Goal: Task Accomplishment & Management: Complete application form

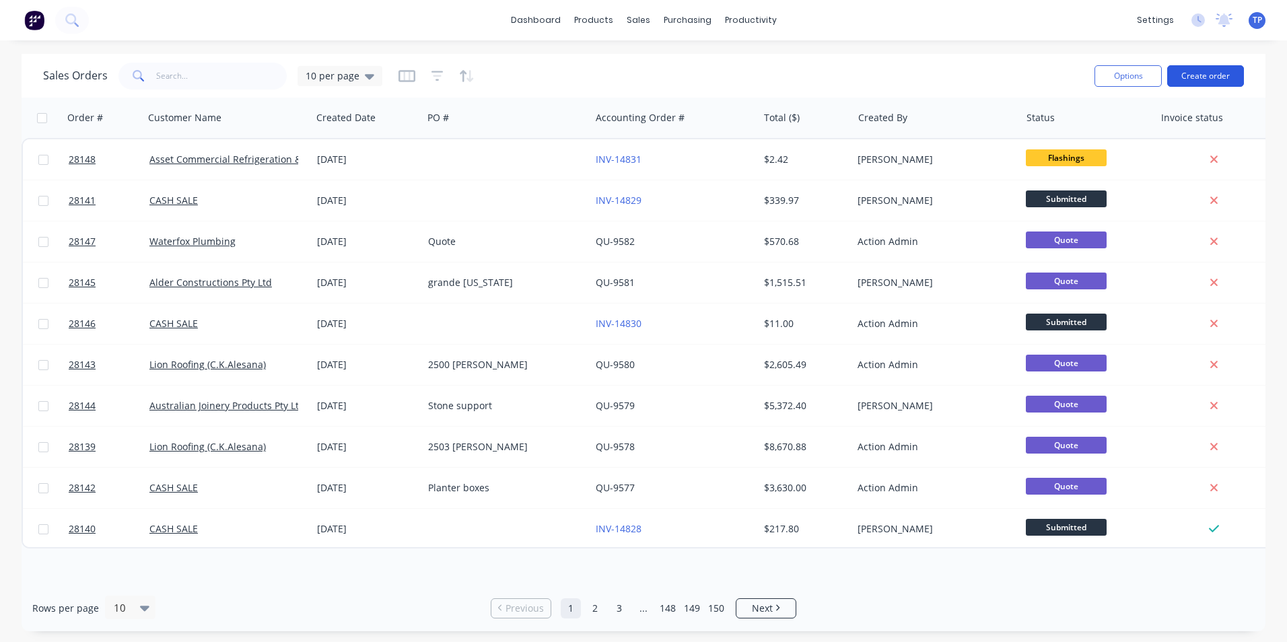
click at [1197, 75] on button "Create order" at bounding box center [1205, 76] width 77 height 22
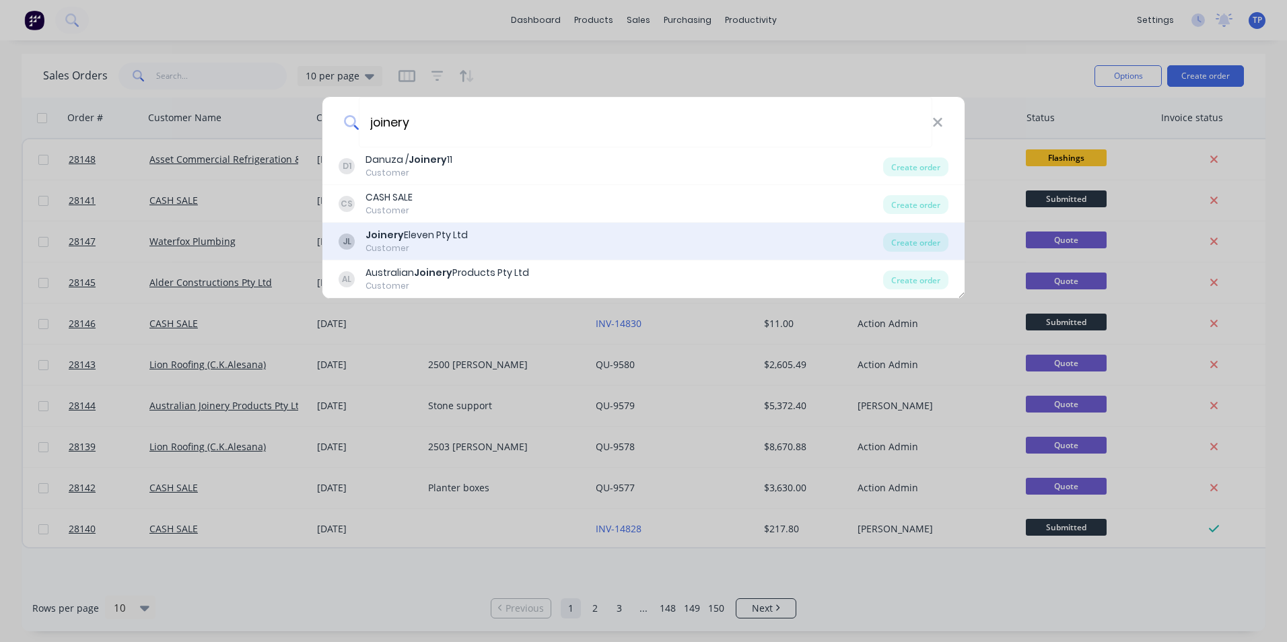
type input "joinery"
click at [395, 235] on b "Joinery" at bounding box center [385, 234] width 38 height 13
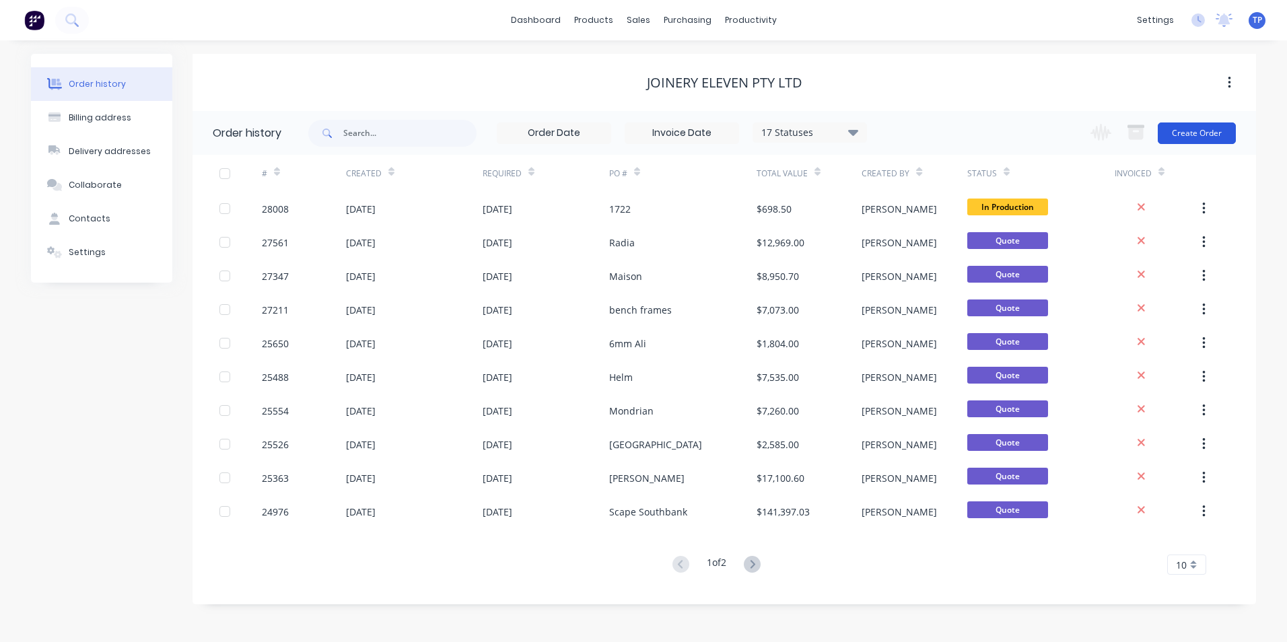
click at [1227, 136] on button "Create Order" at bounding box center [1197, 134] width 78 height 22
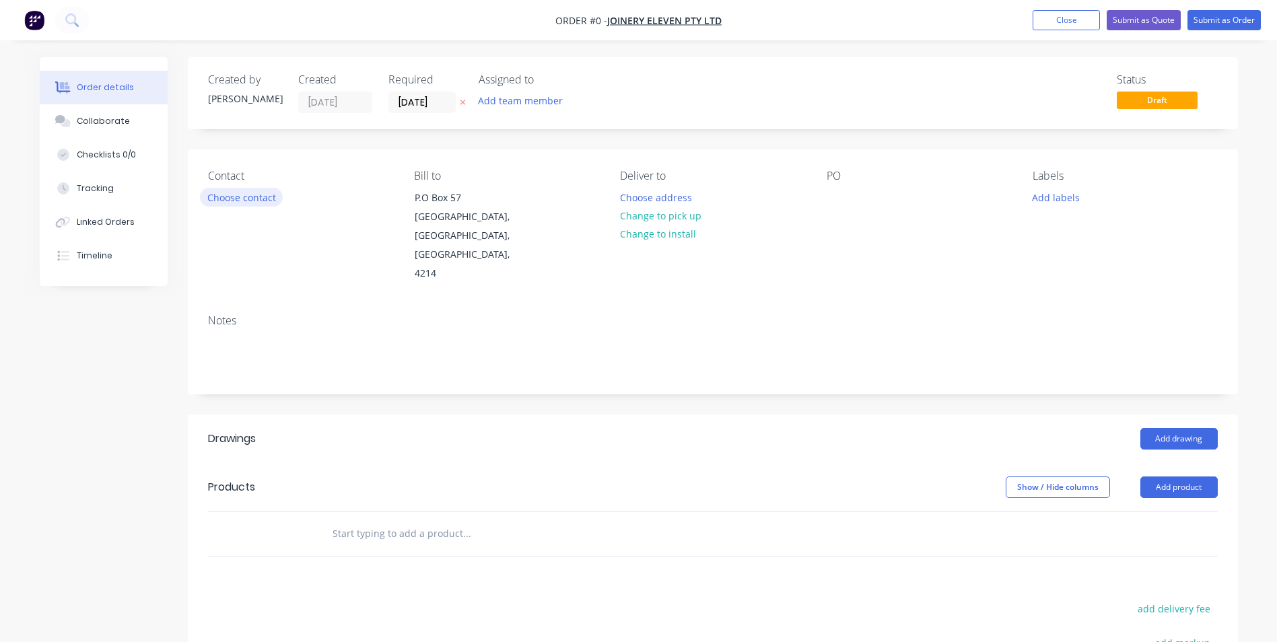
click at [251, 201] on button "Choose contact" at bounding box center [241, 197] width 83 height 18
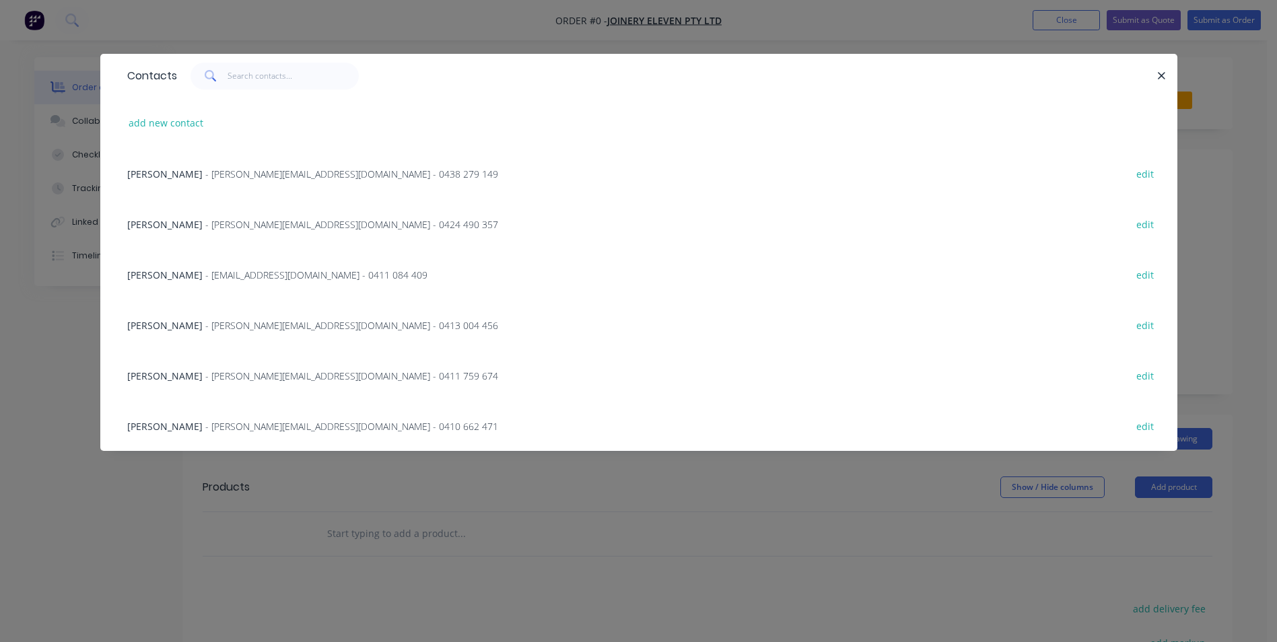
click at [205, 172] on span "- [PERSON_NAME][EMAIL_ADDRESS][DOMAIN_NAME] - 0438 279 149" at bounding box center [351, 174] width 293 height 13
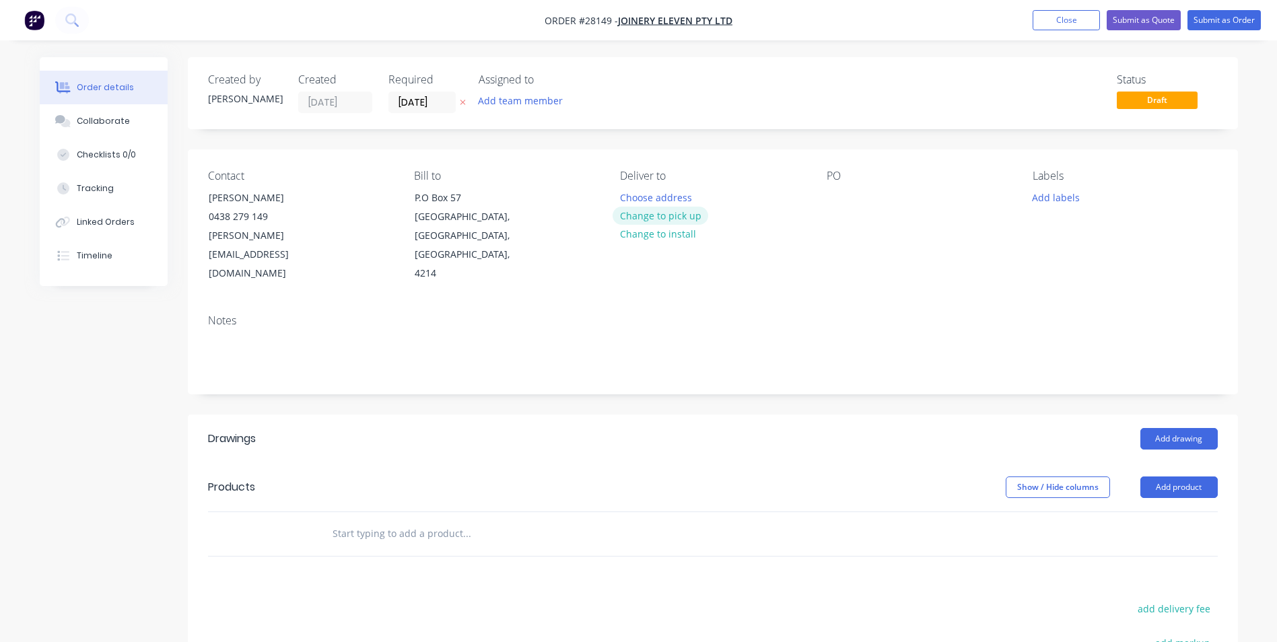
click at [695, 215] on button "Change to pick up" at bounding box center [661, 216] width 96 height 18
click at [829, 200] on div at bounding box center [838, 198] width 22 height 20
click at [1173, 477] on button "Add product" at bounding box center [1178, 488] width 77 height 22
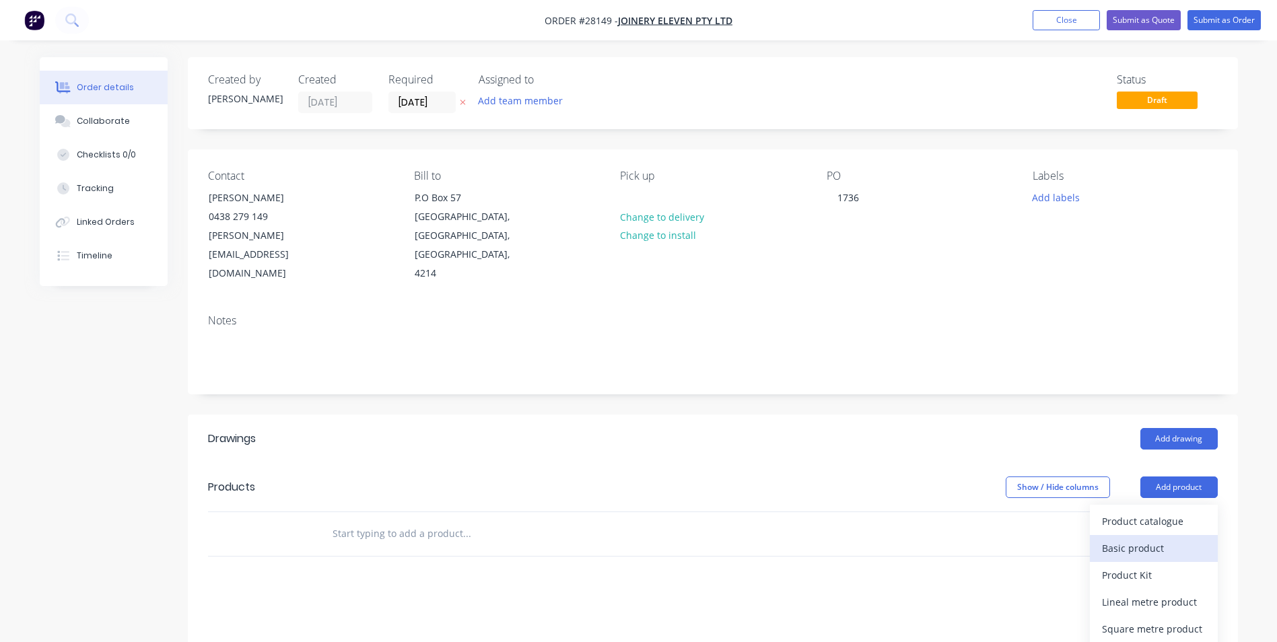
click at [1145, 539] on div "Basic product" at bounding box center [1154, 549] width 104 height 20
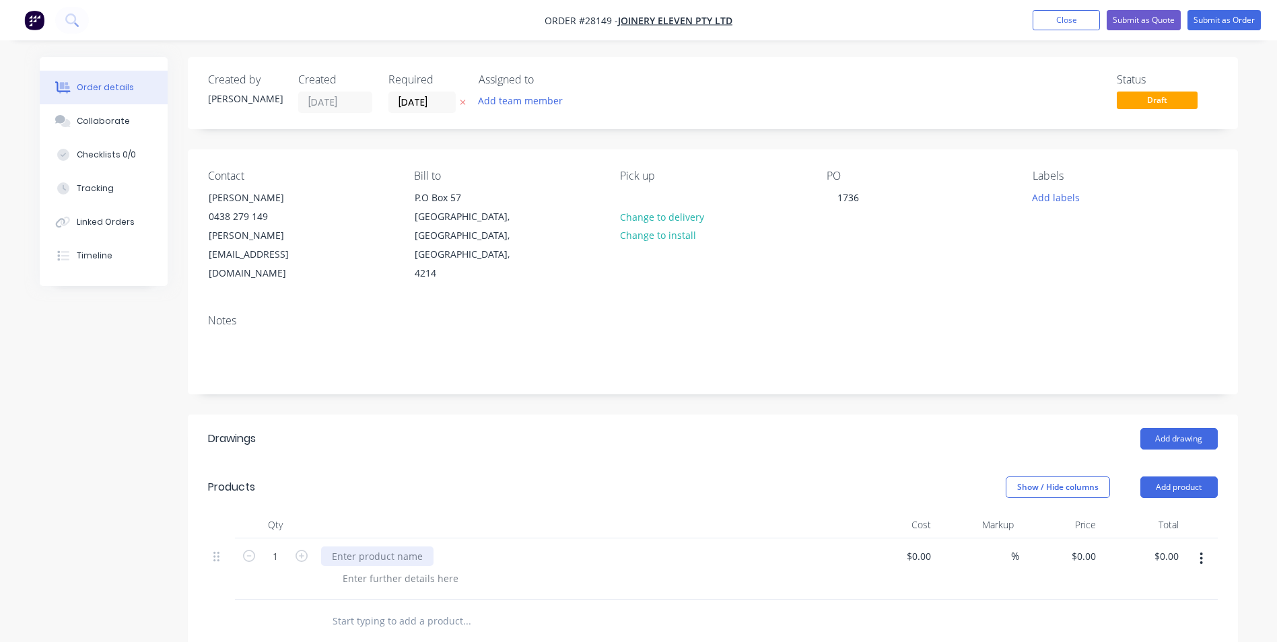
click at [409, 547] on div at bounding box center [377, 557] width 112 height 20
click at [444, 104] on input "[DATE]" at bounding box center [422, 102] width 66 height 20
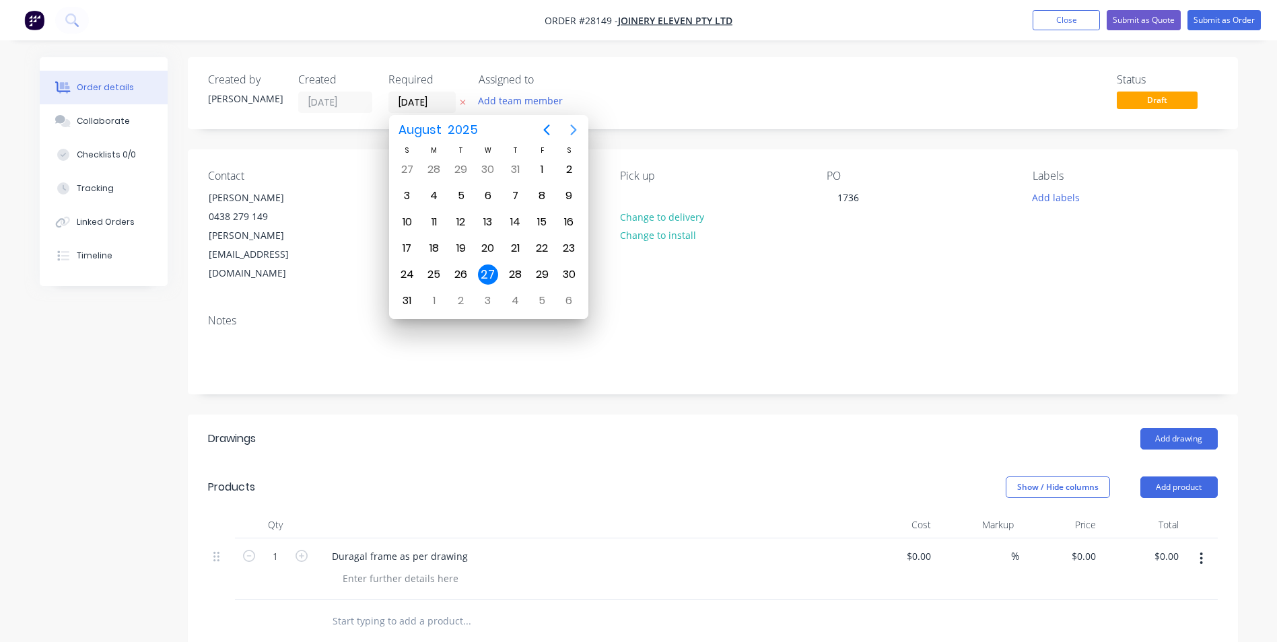
click at [573, 129] on icon "Next page" at bounding box center [573, 130] width 16 height 16
click at [483, 167] on div "3" at bounding box center [488, 170] width 20 height 20
type input "[DATE]"
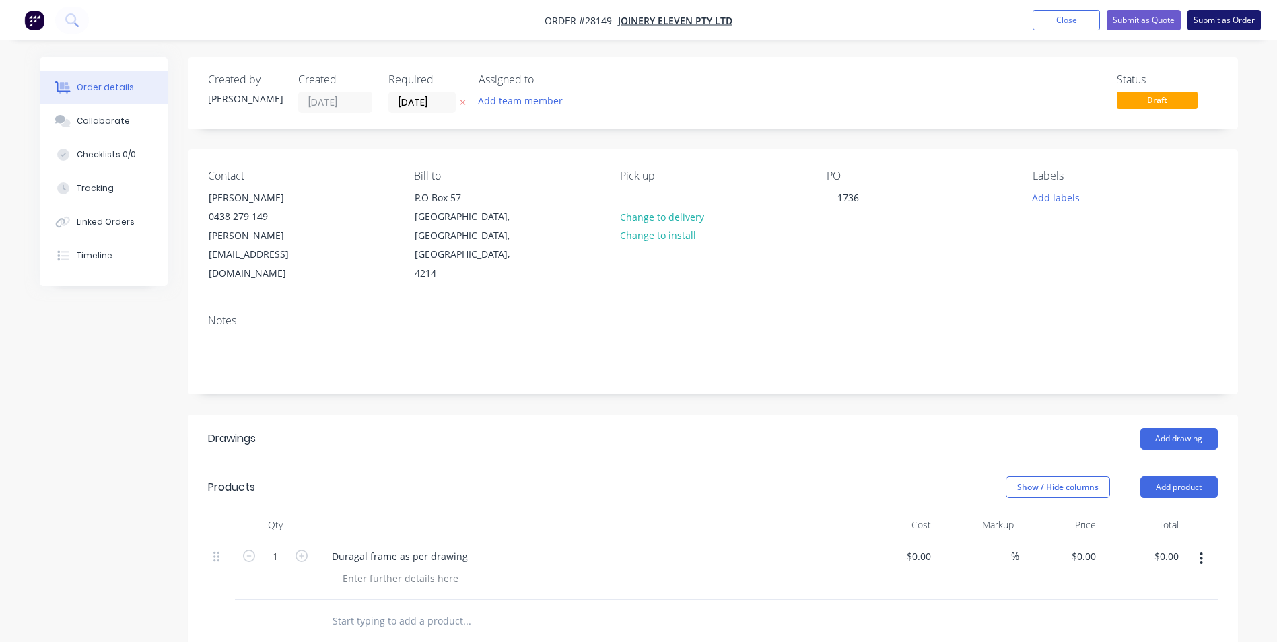
click at [1215, 20] on button "Submit as Order" at bounding box center [1224, 20] width 73 height 20
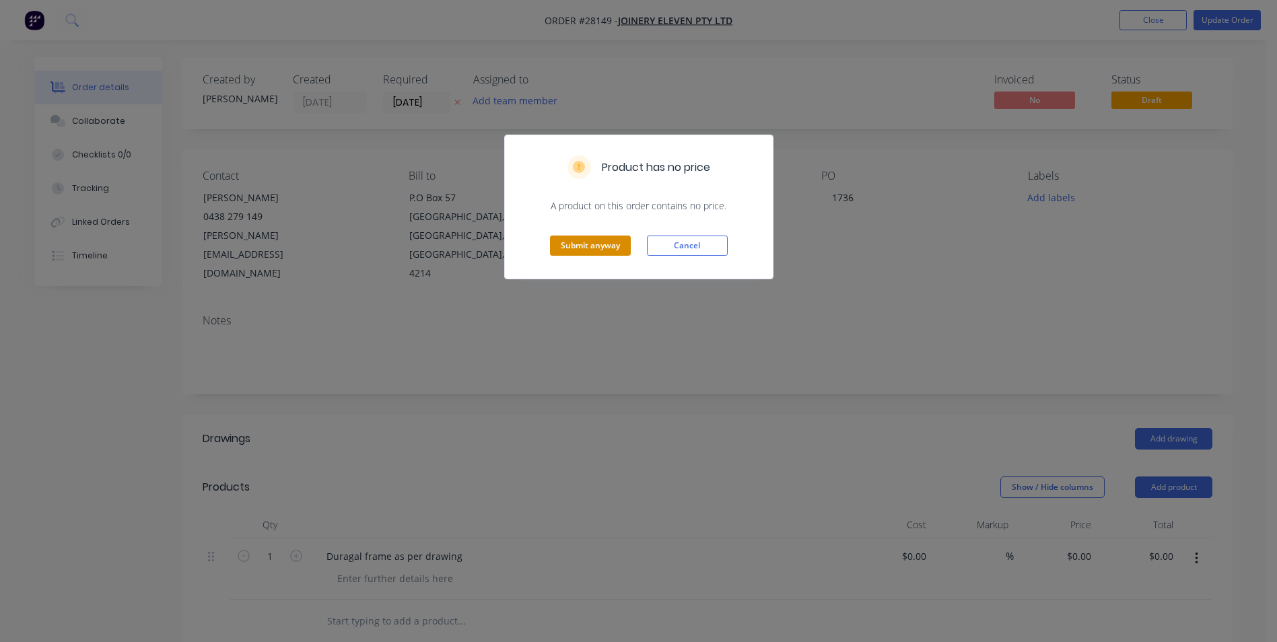
click at [608, 247] on button "Submit anyway" at bounding box center [590, 246] width 81 height 20
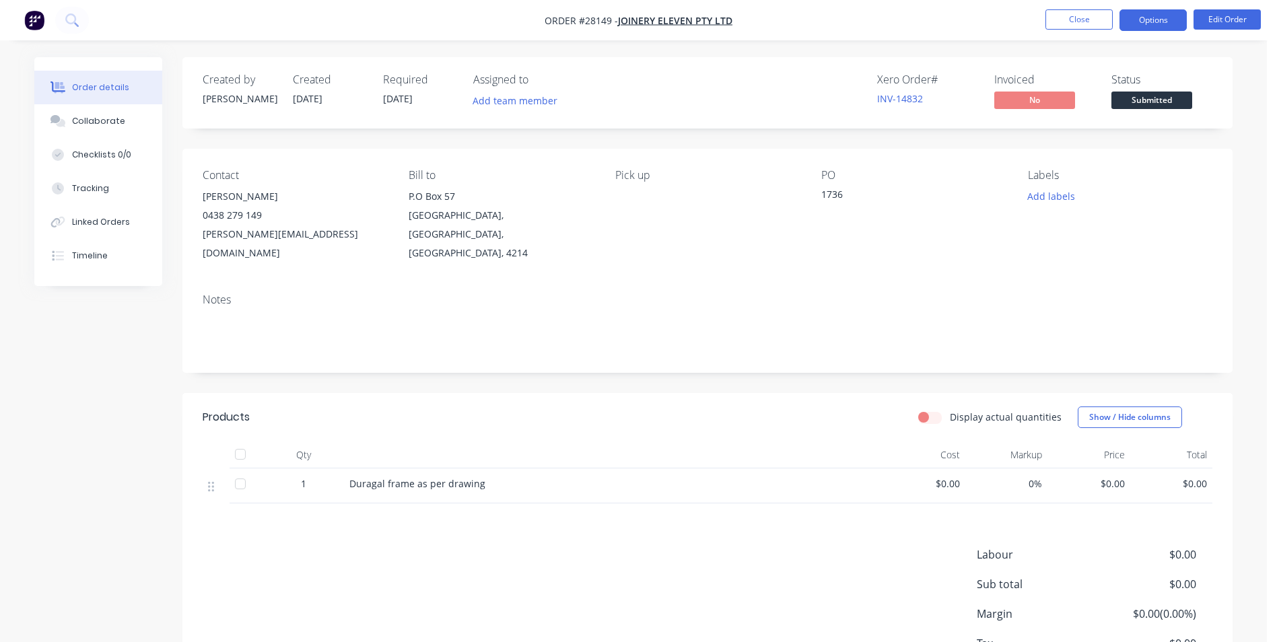
click at [1159, 26] on button "Options" at bounding box center [1153, 20] width 67 height 22
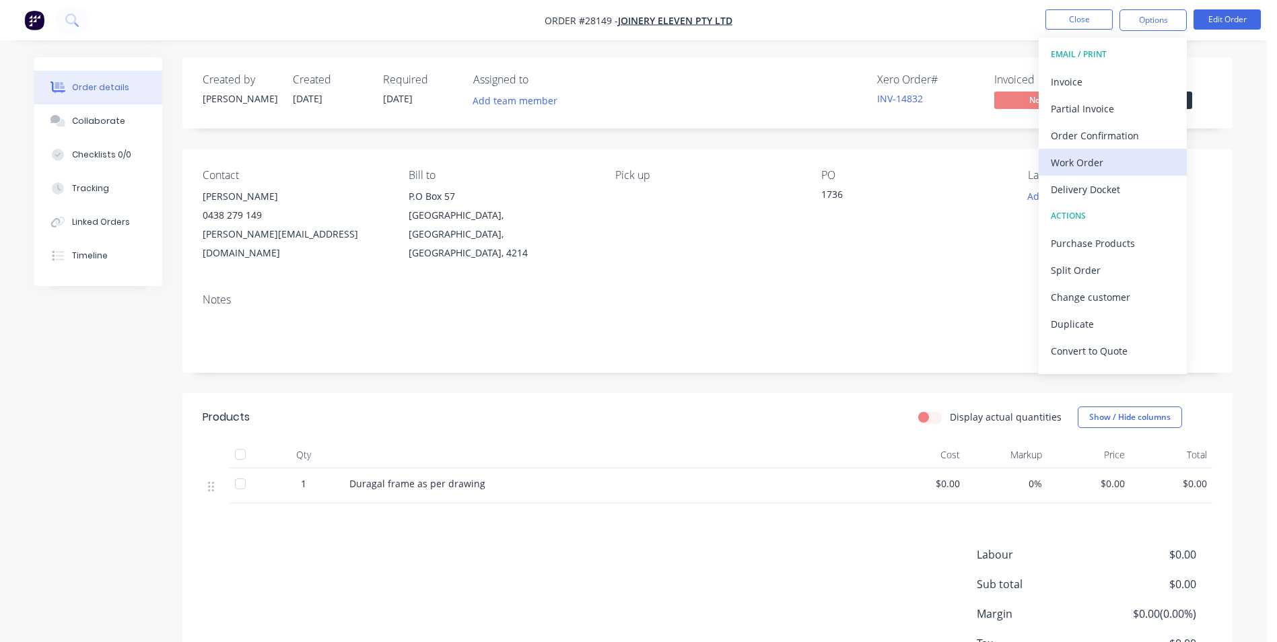
click at [1072, 158] on div "Work Order" at bounding box center [1113, 163] width 124 height 20
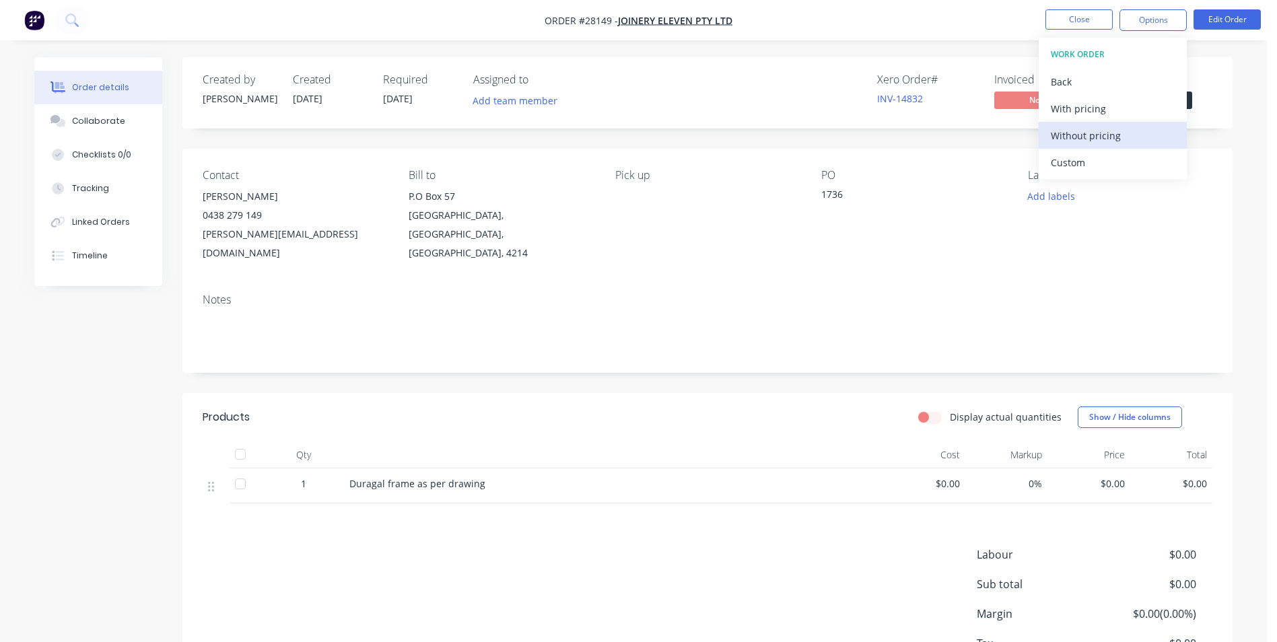
click at [1061, 137] on div "Without pricing" at bounding box center [1113, 136] width 124 height 20
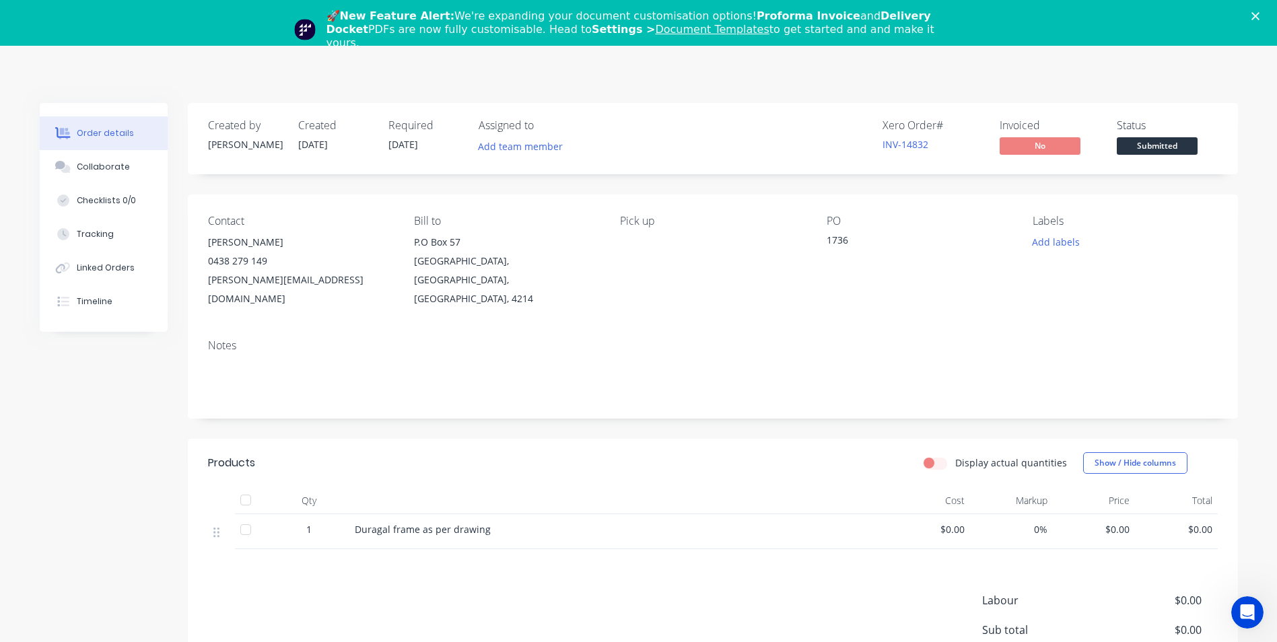
click at [1263, 11] on div "🚀 New Feature Alert: We're expanding your document customisation options! Profo…" at bounding box center [638, 29] width 1277 height 48
click at [117, 166] on div "Collaborate" at bounding box center [103, 167] width 53 height 12
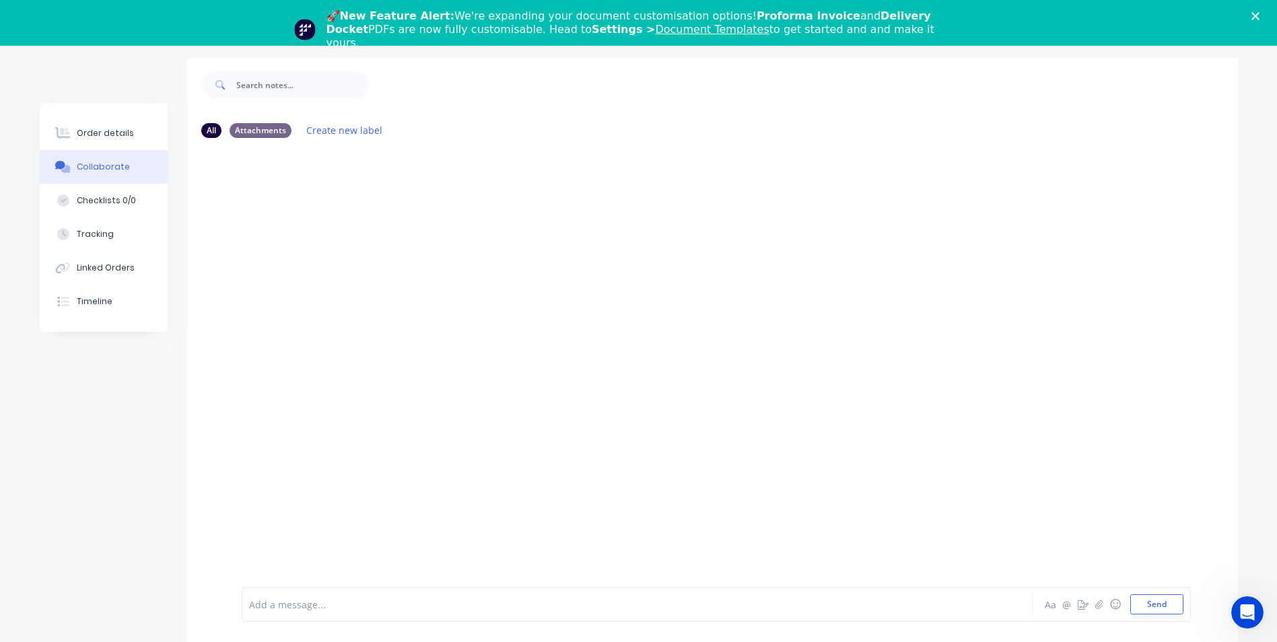
scroll to position [66, 0]
click at [1099, 605] on icon "button" at bounding box center [1099, 604] width 8 height 9
click at [1148, 609] on button "Send" at bounding box center [1156, 604] width 53 height 20
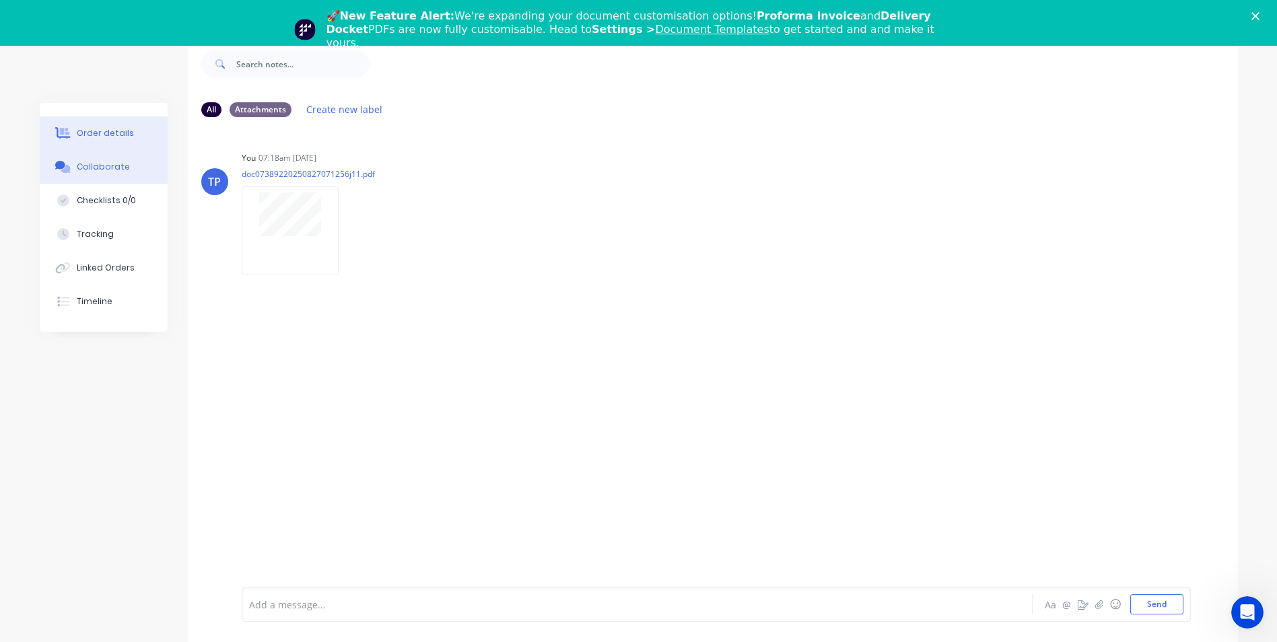
click at [118, 131] on div "Order details" at bounding box center [105, 133] width 57 height 12
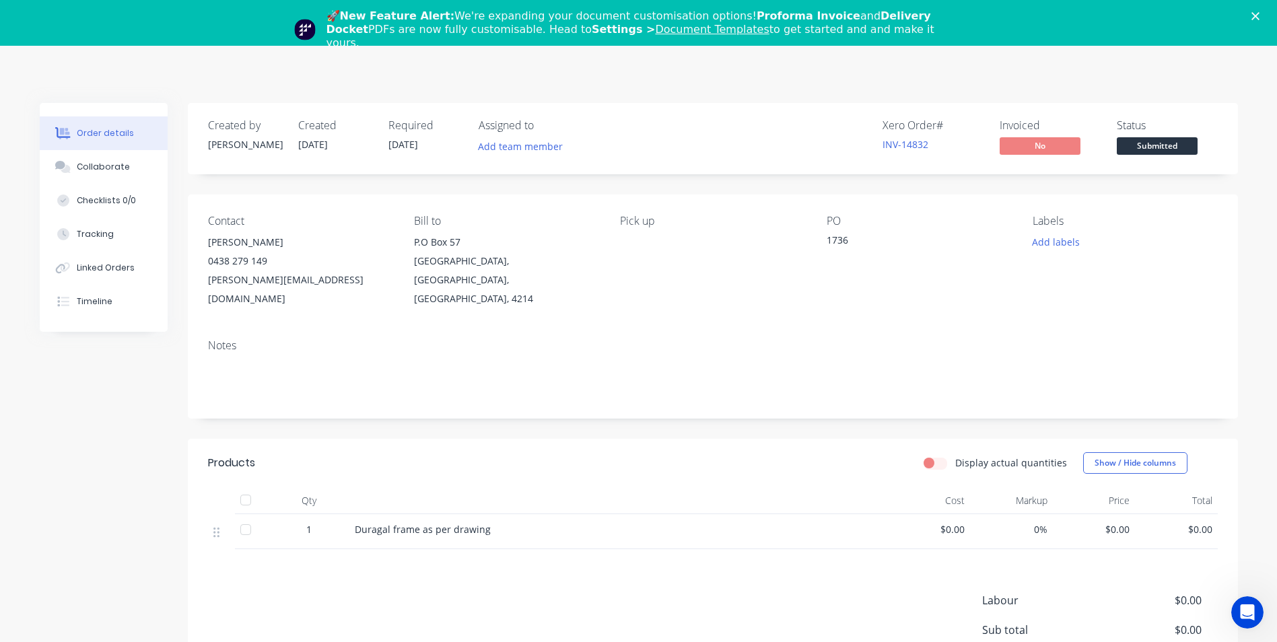
click at [1260, 14] on polygon "Close" at bounding box center [1255, 16] width 8 height 8
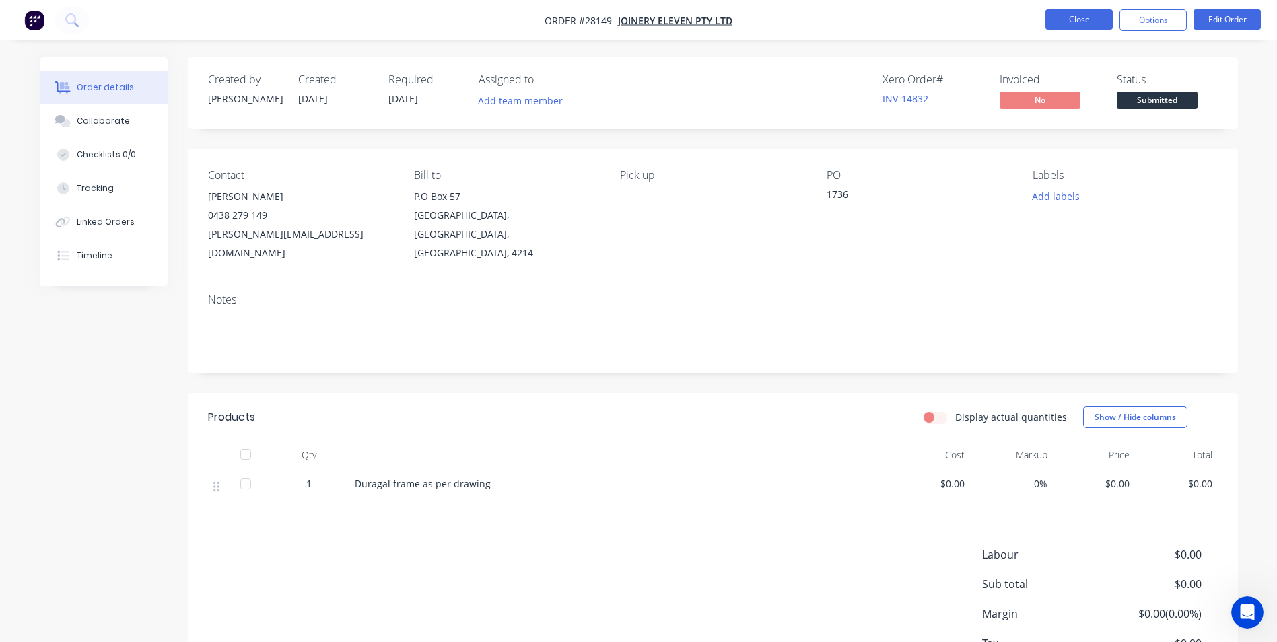
click at [1067, 18] on button "Close" at bounding box center [1078, 19] width 67 height 20
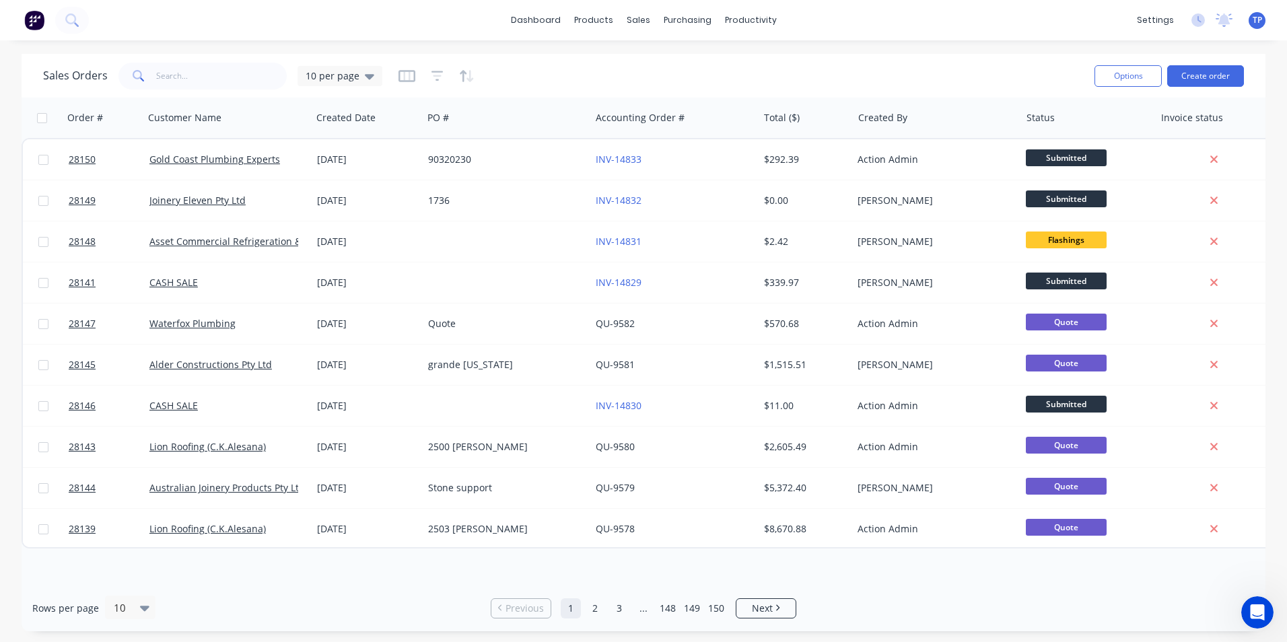
click at [881, 605] on div "Rows per page 10 Previous 1 2 3 ... 148 149 150 Next" at bounding box center [644, 608] width 1244 height 46
click at [672, 65] on div "Sales Orders" at bounding box center [687, 65] width 55 height 12
click at [1208, 79] on button "Create order" at bounding box center [1205, 76] width 77 height 22
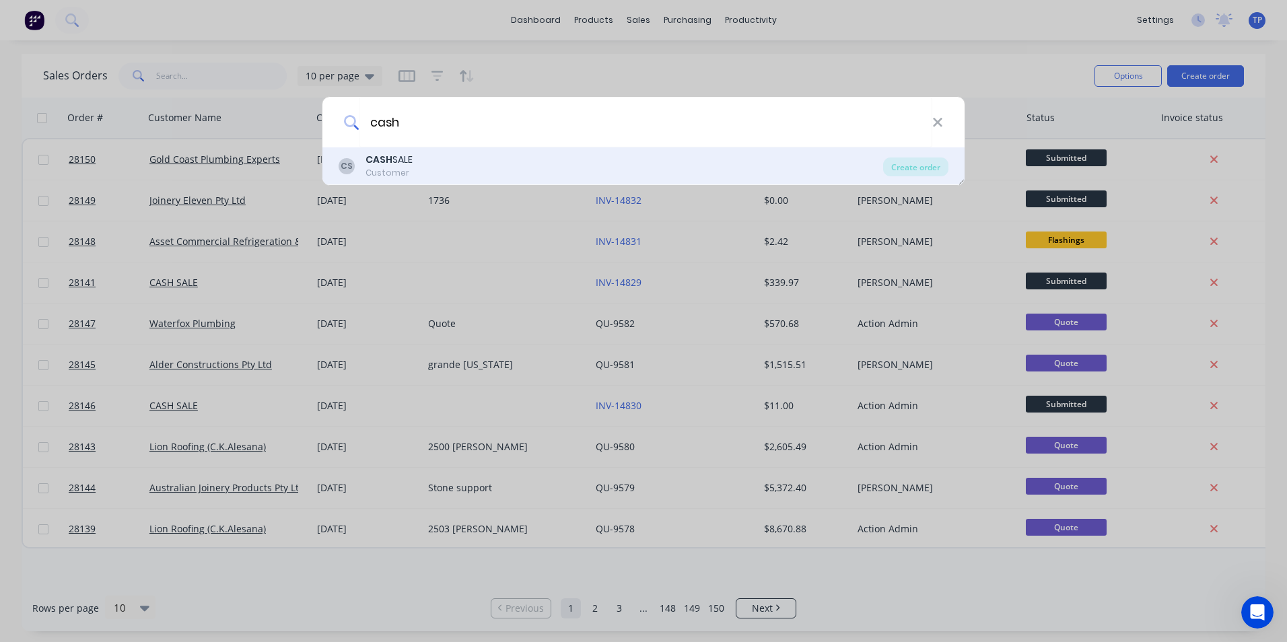
type input "cash"
click at [377, 158] on b "CASH" at bounding box center [379, 159] width 27 height 13
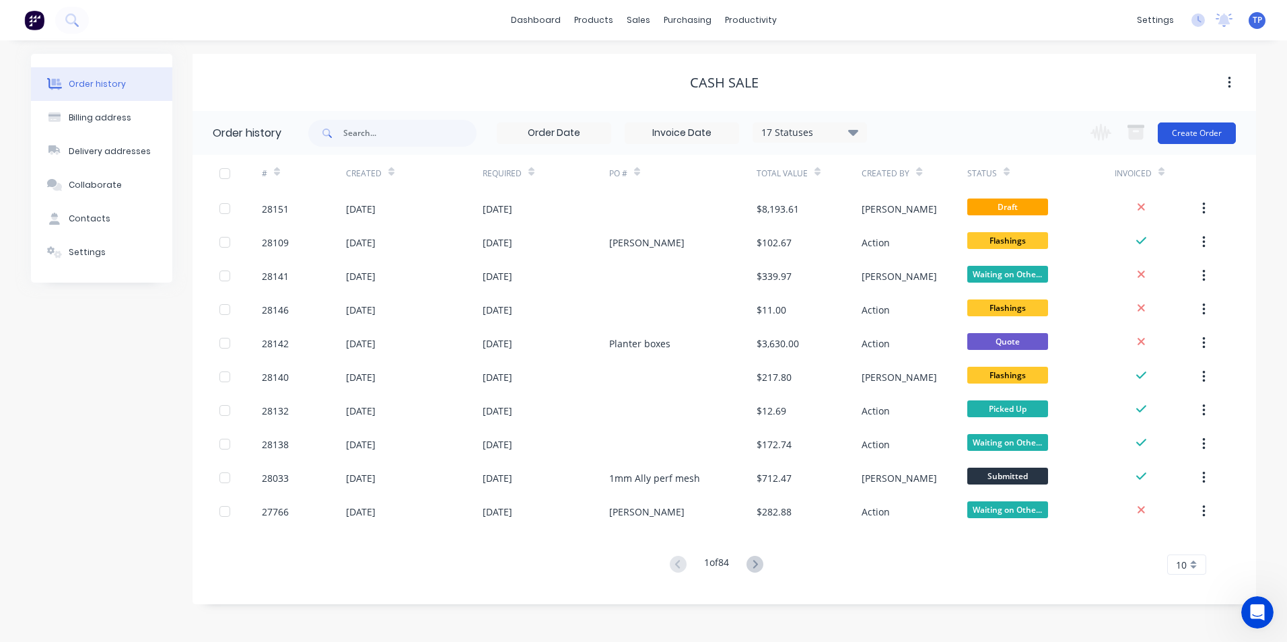
click at [1199, 132] on button "Create Order" at bounding box center [1197, 134] width 78 height 22
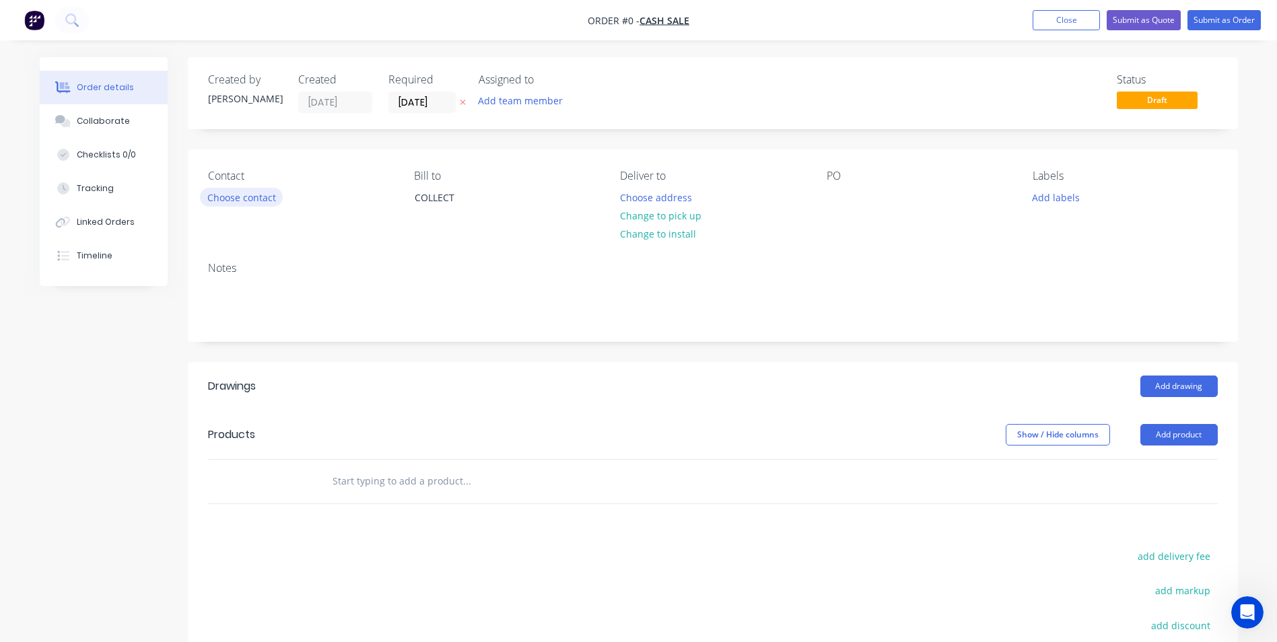
click at [266, 193] on button "Choose contact" at bounding box center [241, 197] width 83 height 18
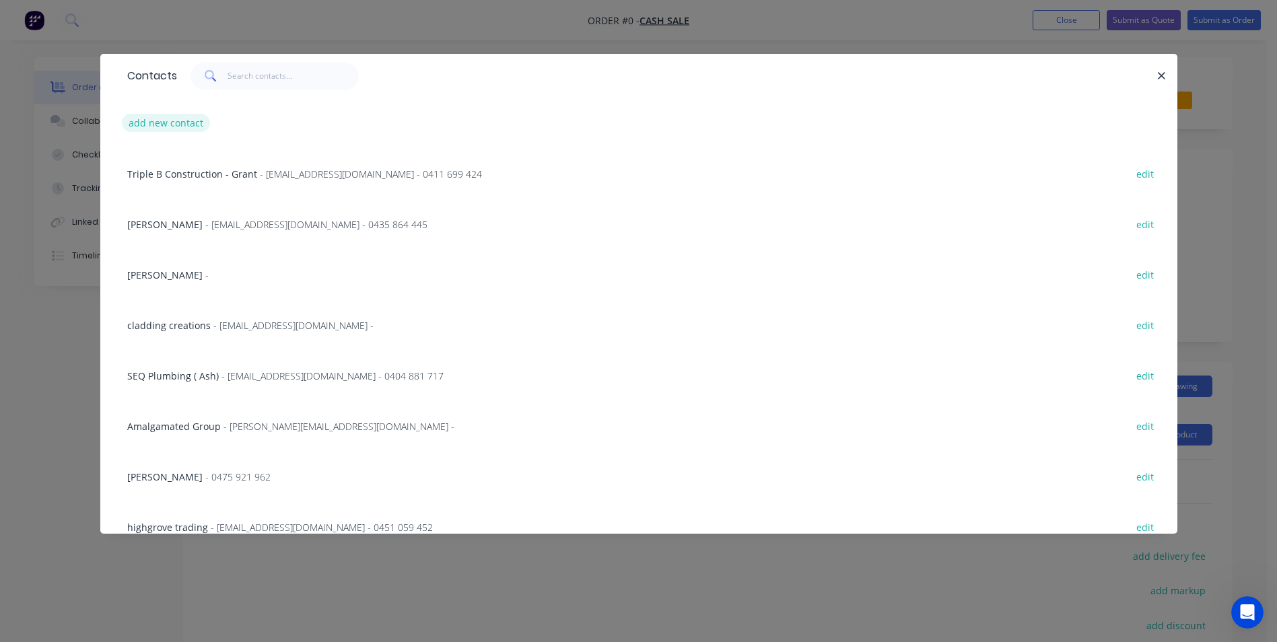
click at [159, 125] on button "add new contact" at bounding box center [166, 123] width 89 height 18
select select "AU"
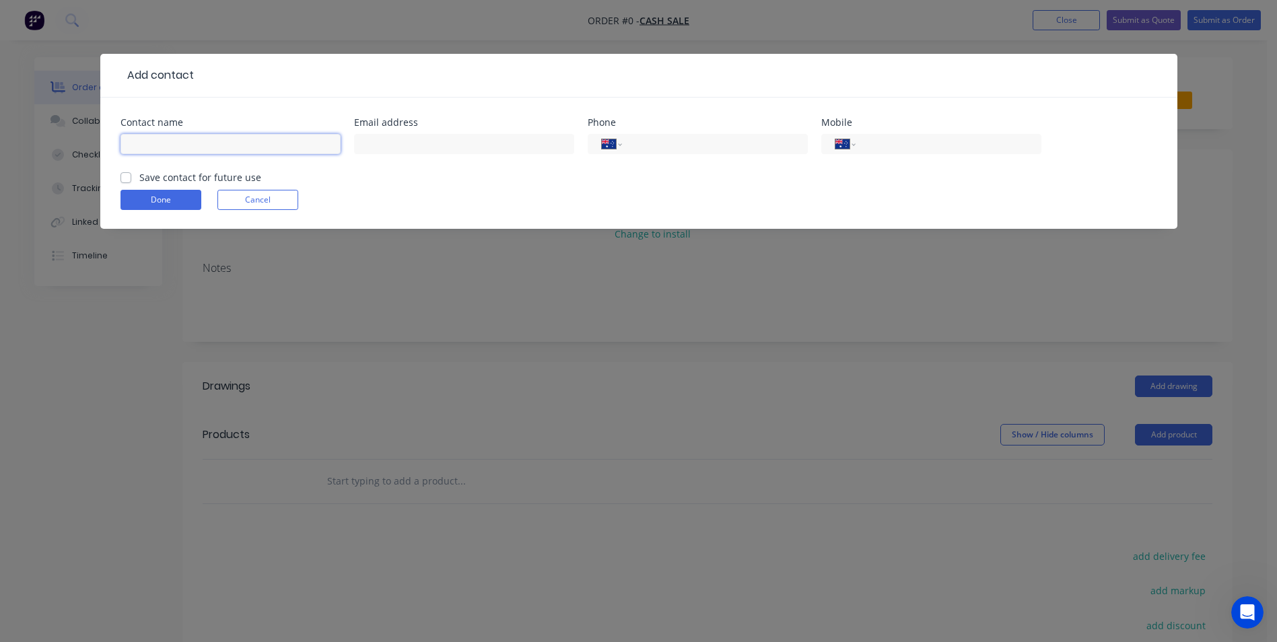
click at [168, 149] on input "text" at bounding box center [231, 144] width 220 height 20
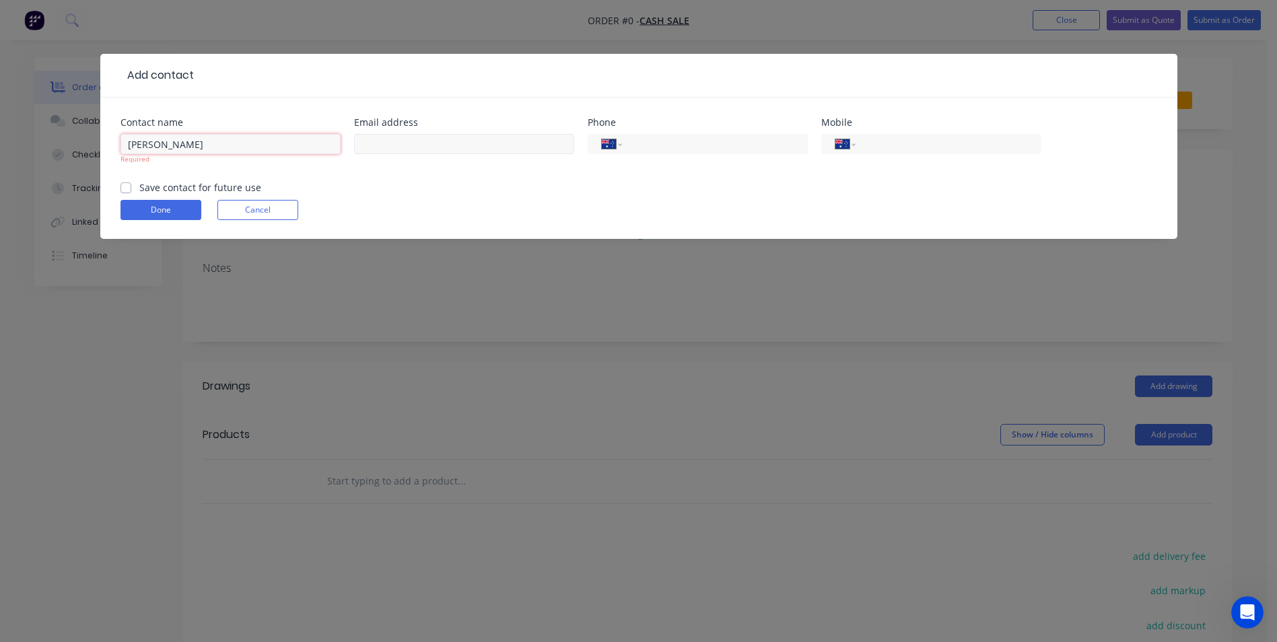
type input "Monica Ngo - Engeny"
click at [425, 143] on input "text" at bounding box center [464, 144] width 220 height 20
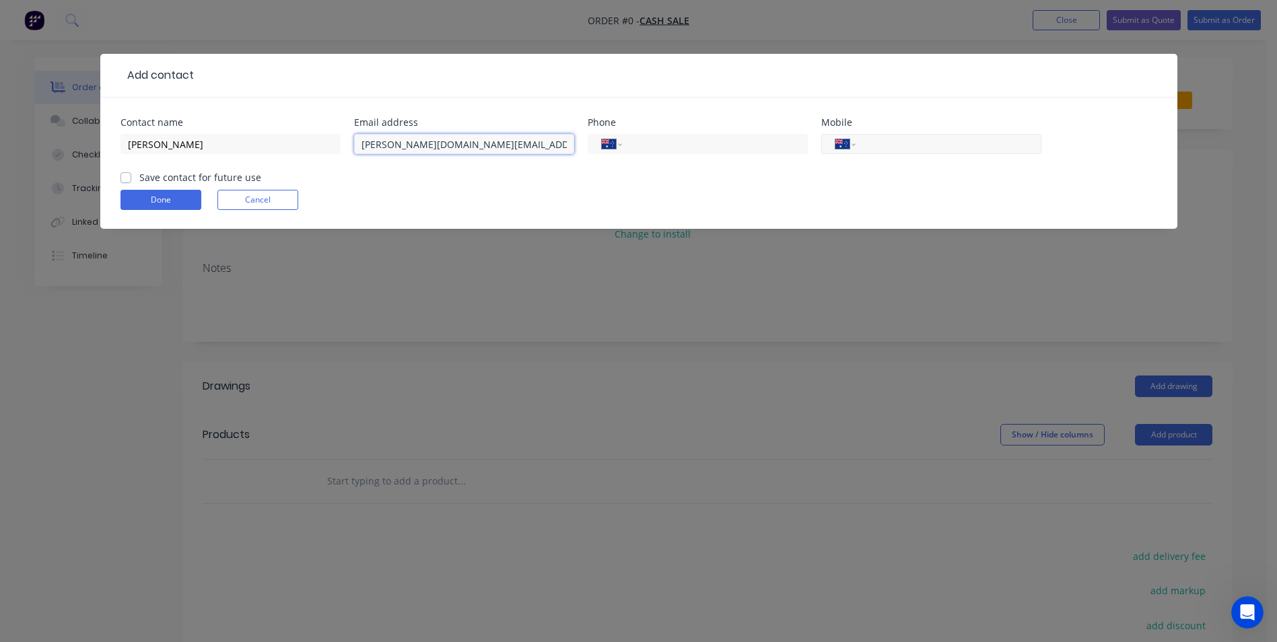
type input "monica.ngo@engeny.com.au"
click at [871, 143] on input "tel" at bounding box center [946, 144] width 162 height 15
type input "0"
click at [645, 140] on input "tel" at bounding box center [712, 144] width 162 height 15
type input "(08) 6277 9230"
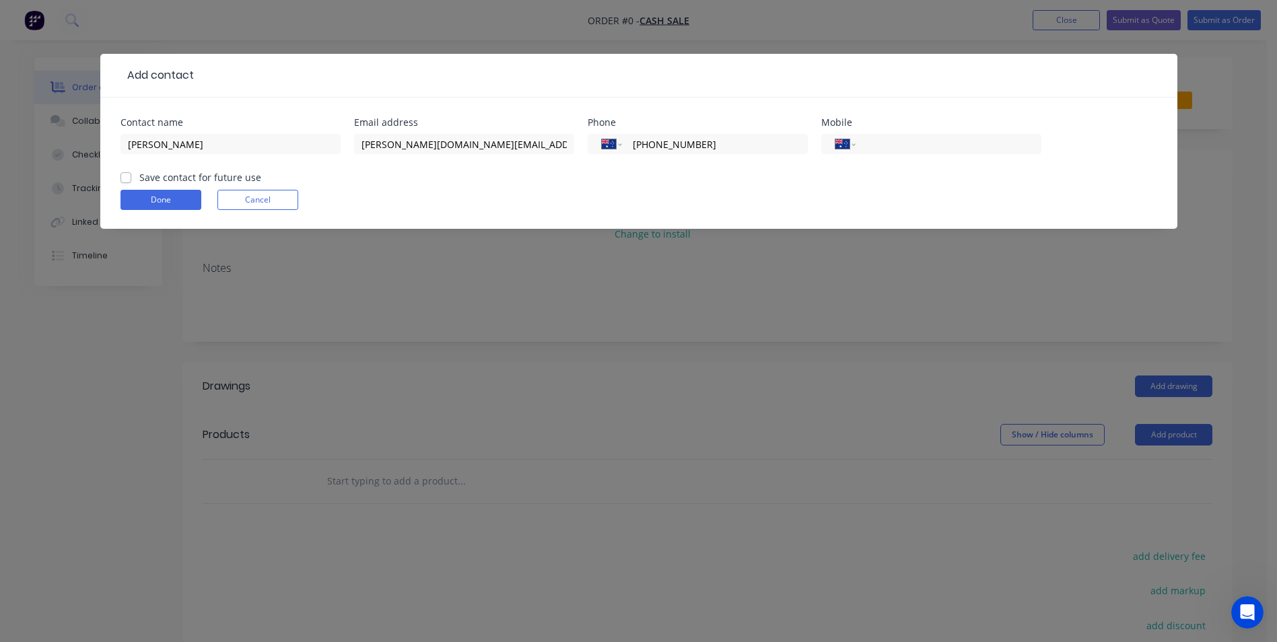
click at [139, 176] on label "Save contact for future use" at bounding box center [200, 177] width 122 height 14
click at [125, 176] on input "Save contact for future use" at bounding box center [126, 176] width 11 height 13
checkbox input "true"
click at [176, 203] on button "Done" at bounding box center [161, 200] width 81 height 20
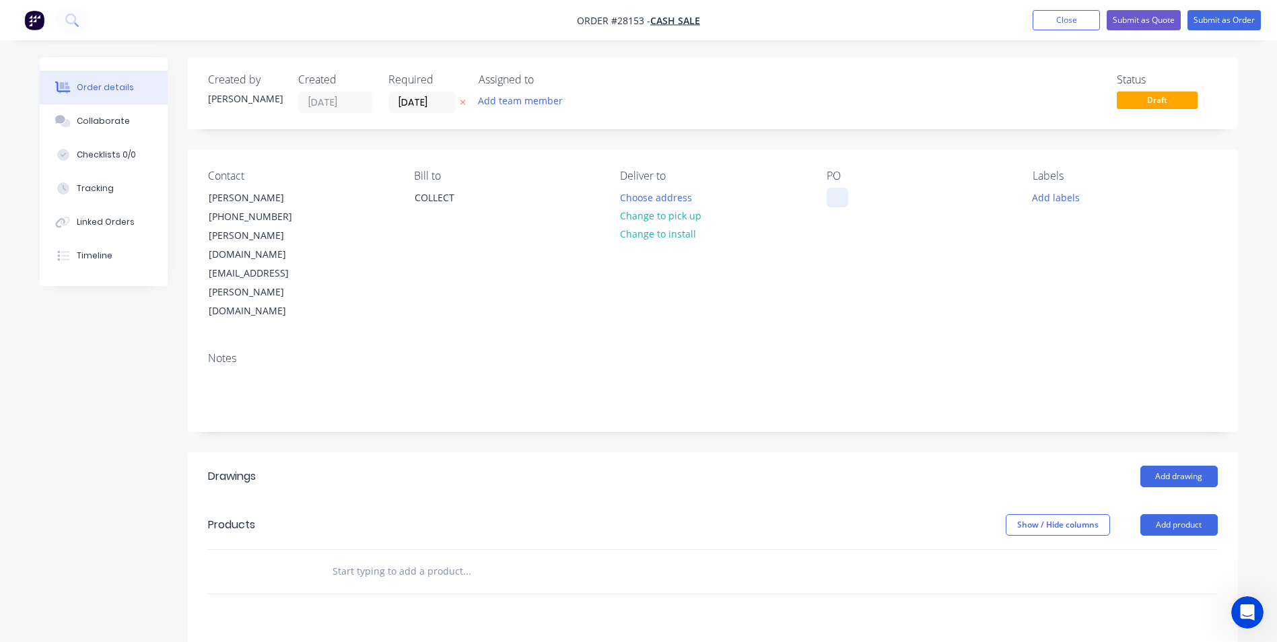
click at [844, 192] on div at bounding box center [838, 198] width 22 height 20
click at [677, 214] on button "Change to pick up" at bounding box center [661, 216] width 96 height 18
click at [1185, 514] on button "Add product" at bounding box center [1178, 525] width 77 height 22
click at [1136, 576] on div "Basic product" at bounding box center [1154, 586] width 104 height 20
click at [402, 584] on div at bounding box center [377, 594] width 112 height 20
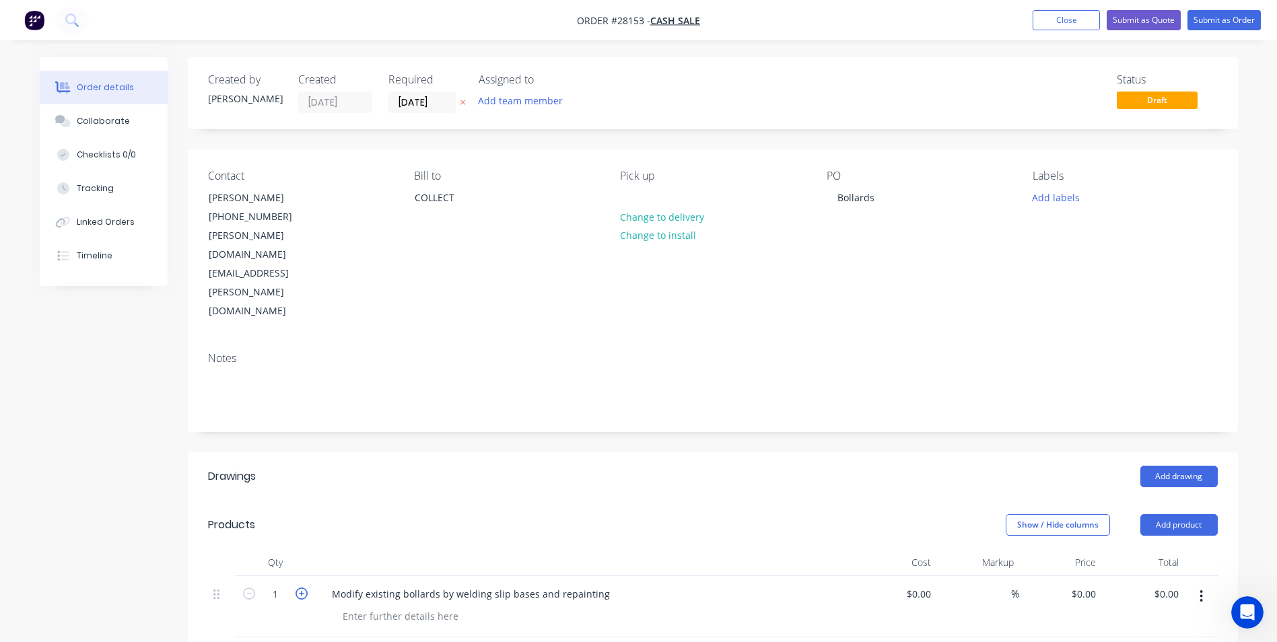
click at [304, 588] on icon "button" at bounding box center [302, 594] width 12 height 12
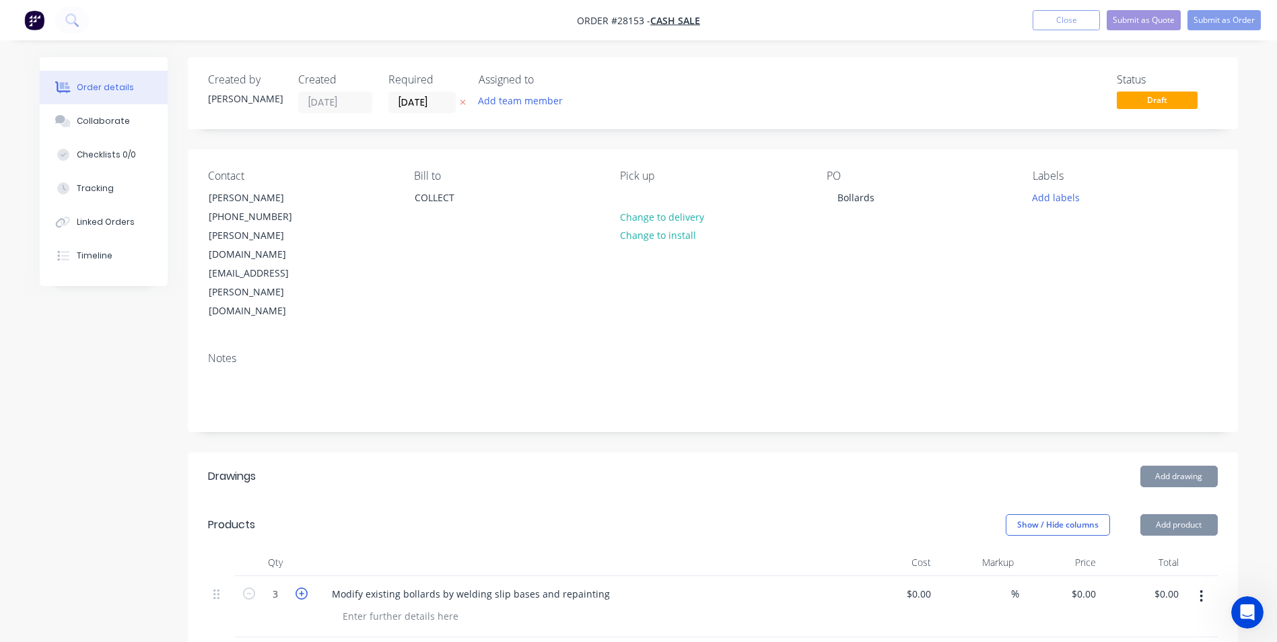
click at [304, 588] on icon "button" at bounding box center [302, 594] width 12 height 12
type input "4"
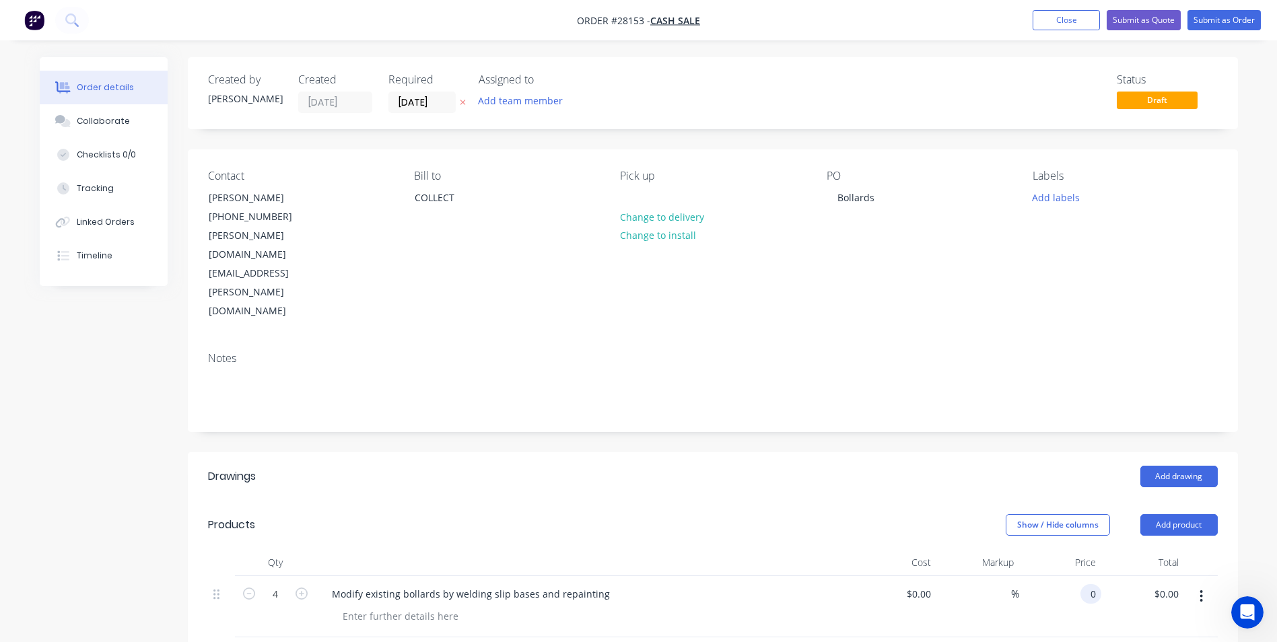
click at [1083, 584] on div "0 0" at bounding box center [1090, 594] width 21 height 20
type input "$375.00"
type input "$1,500.00"
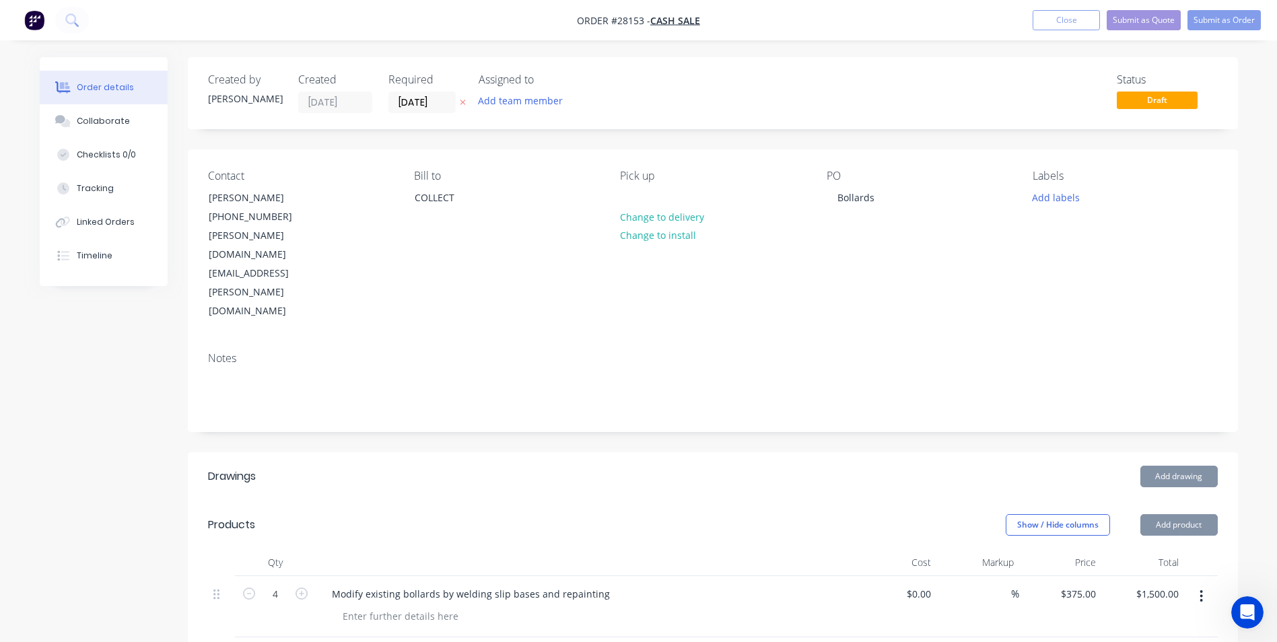
click at [938, 452] on header "Drawings Add drawing" at bounding box center [713, 476] width 1050 height 48
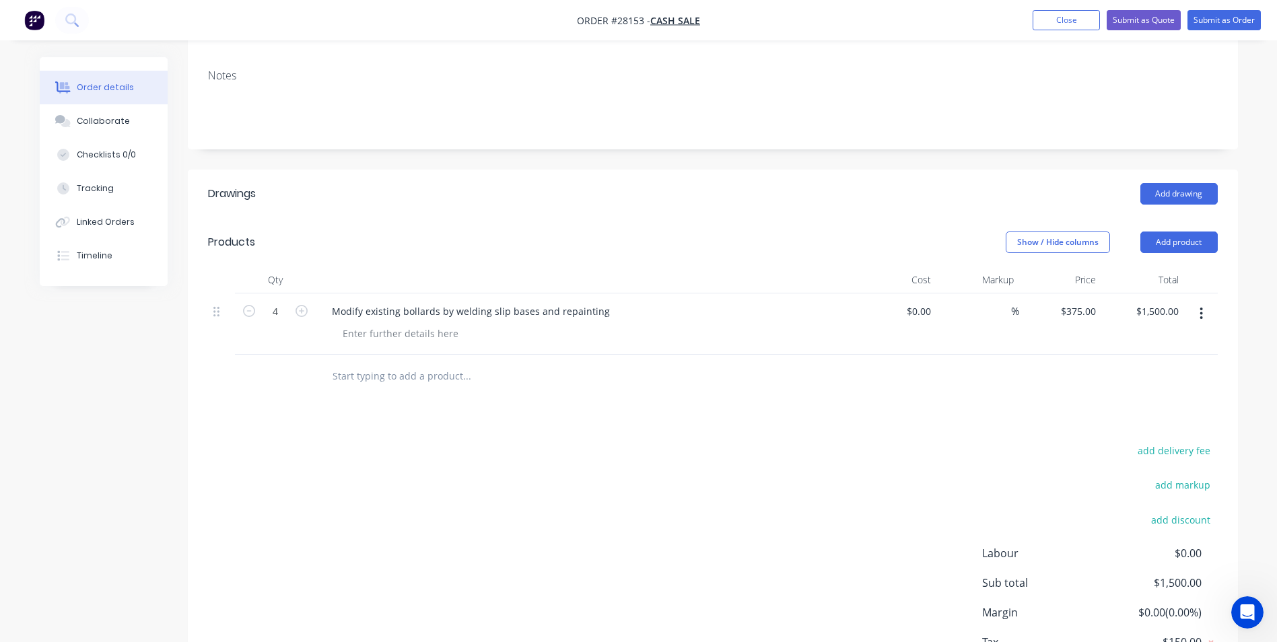
scroll to position [307, 0]
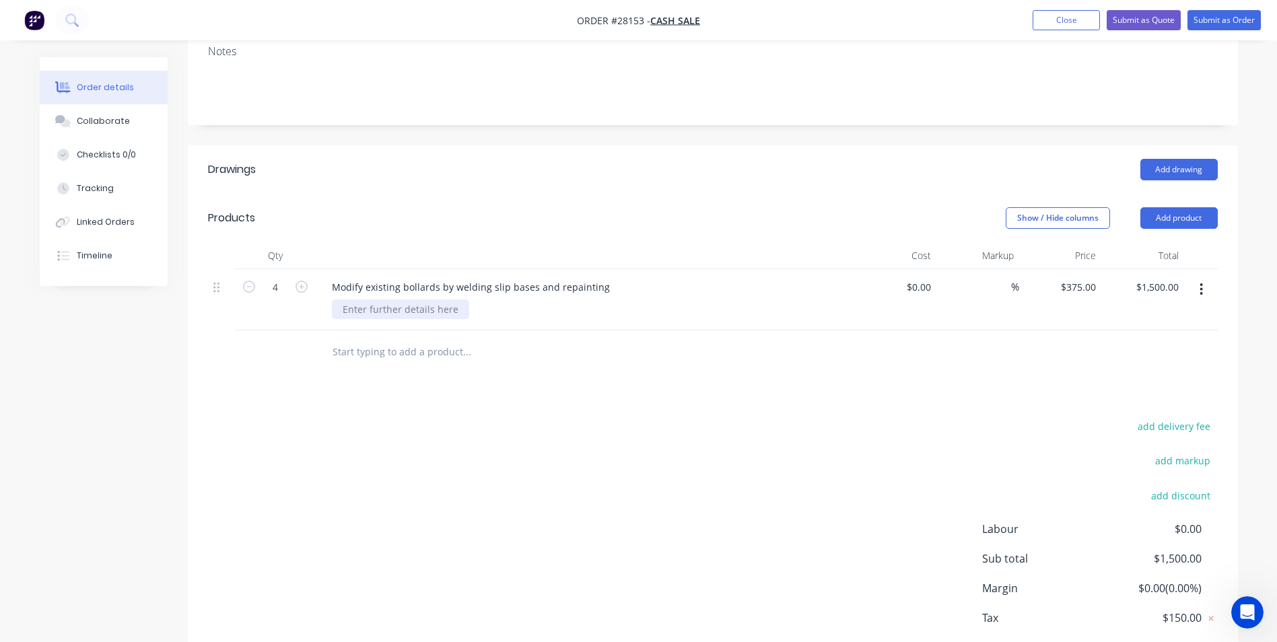
click at [385, 300] on div at bounding box center [400, 310] width 137 height 20
click at [1197, 207] on button "Add product" at bounding box center [1178, 218] width 77 height 22
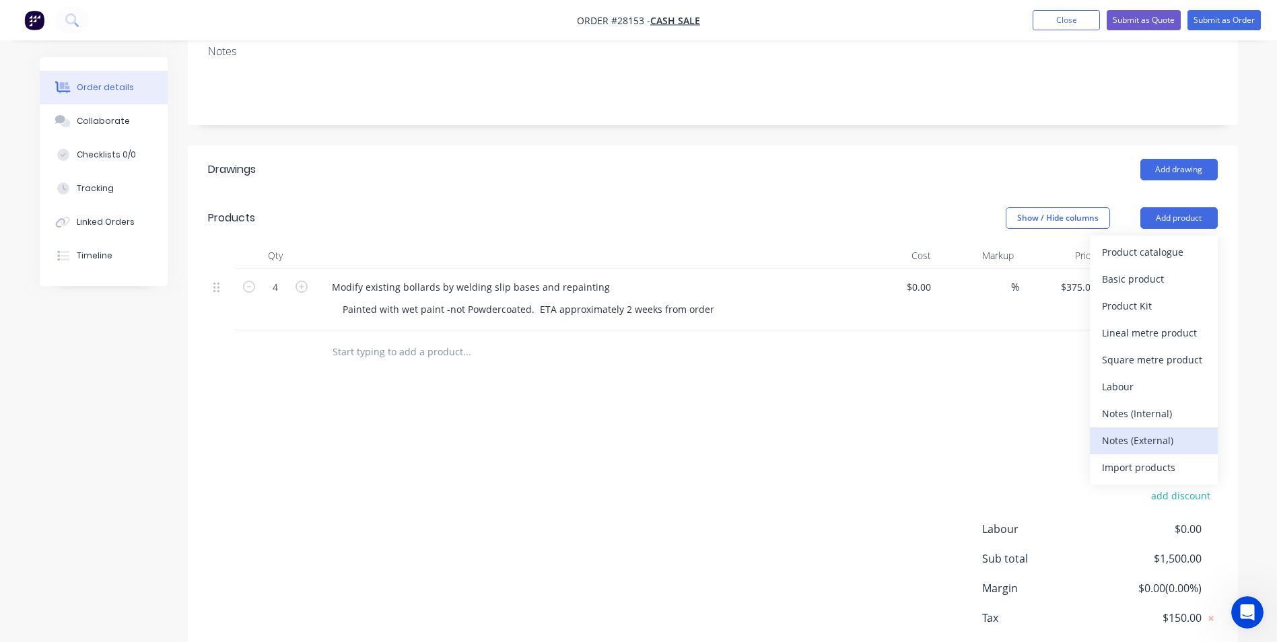
click at [1112, 431] on div "Notes (External)" at bounding box center [1154, 441] width 104 height 20
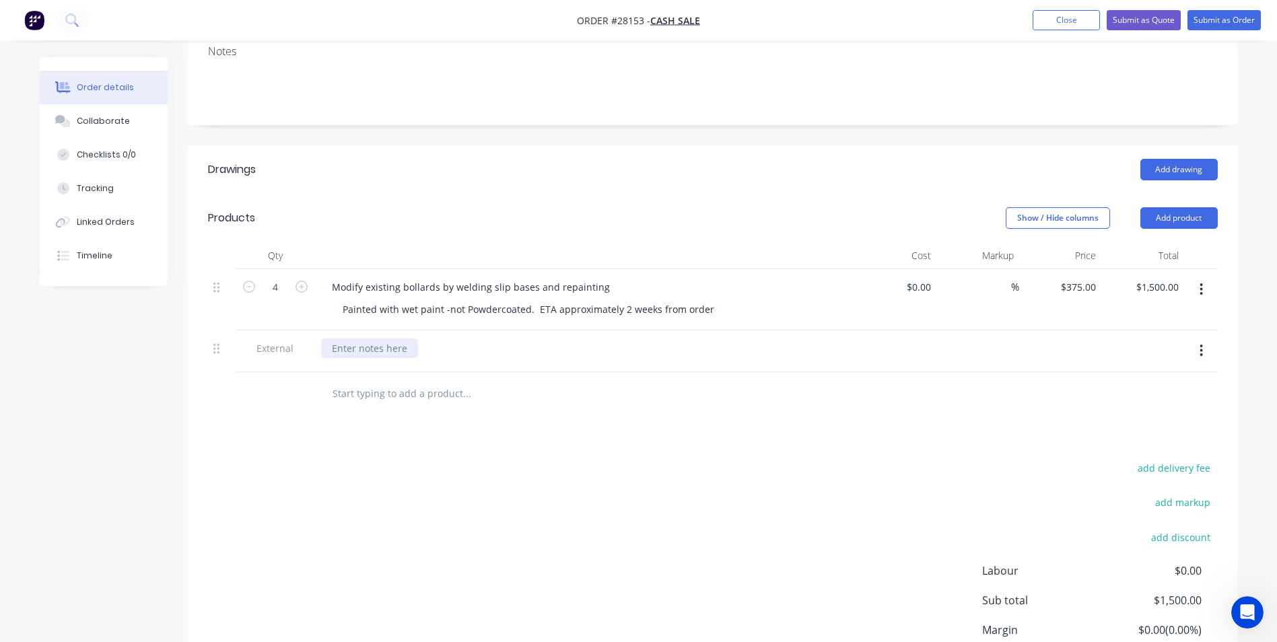
click at [366, 339] on div at bounding box center [369, 349] width 97 height 20
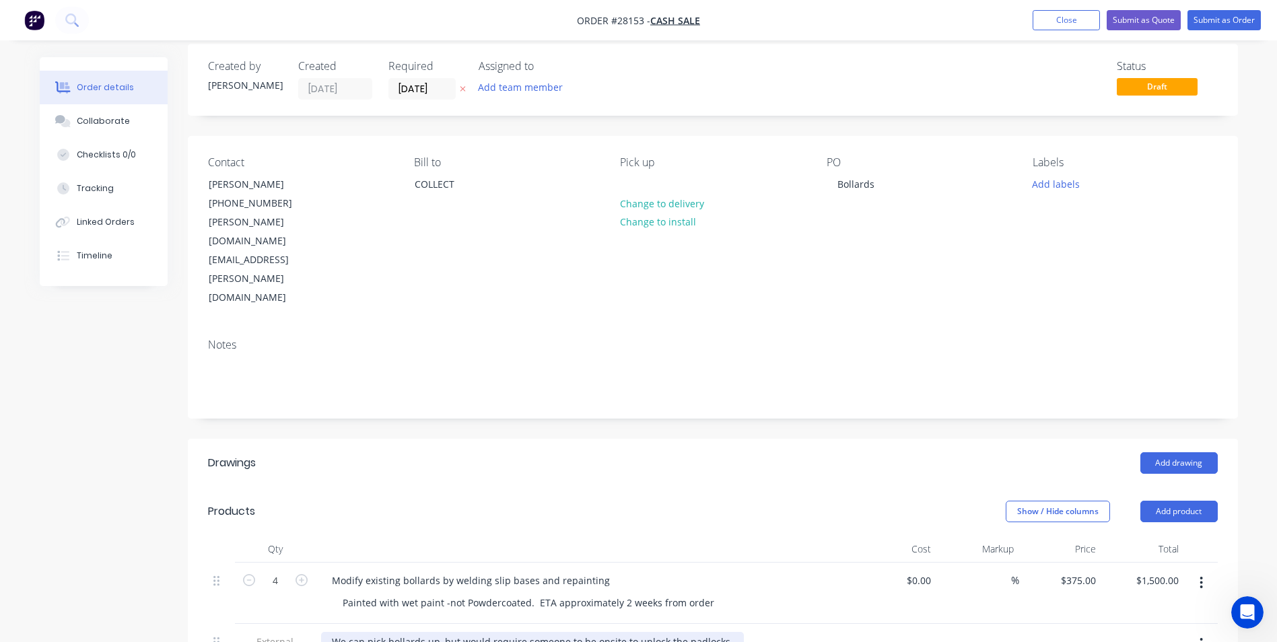
scroll to position [0, 0]
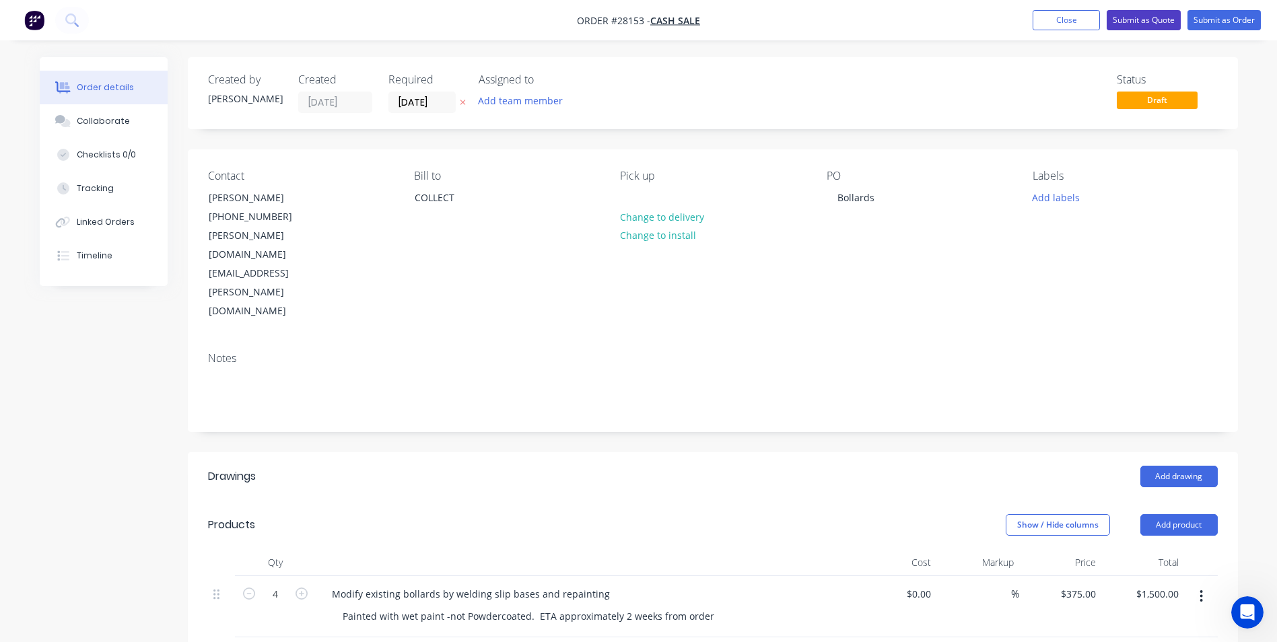
click at [1136, 15] on button "Submit as Quote" at bounding box center [1144, 20] width 74 height 20
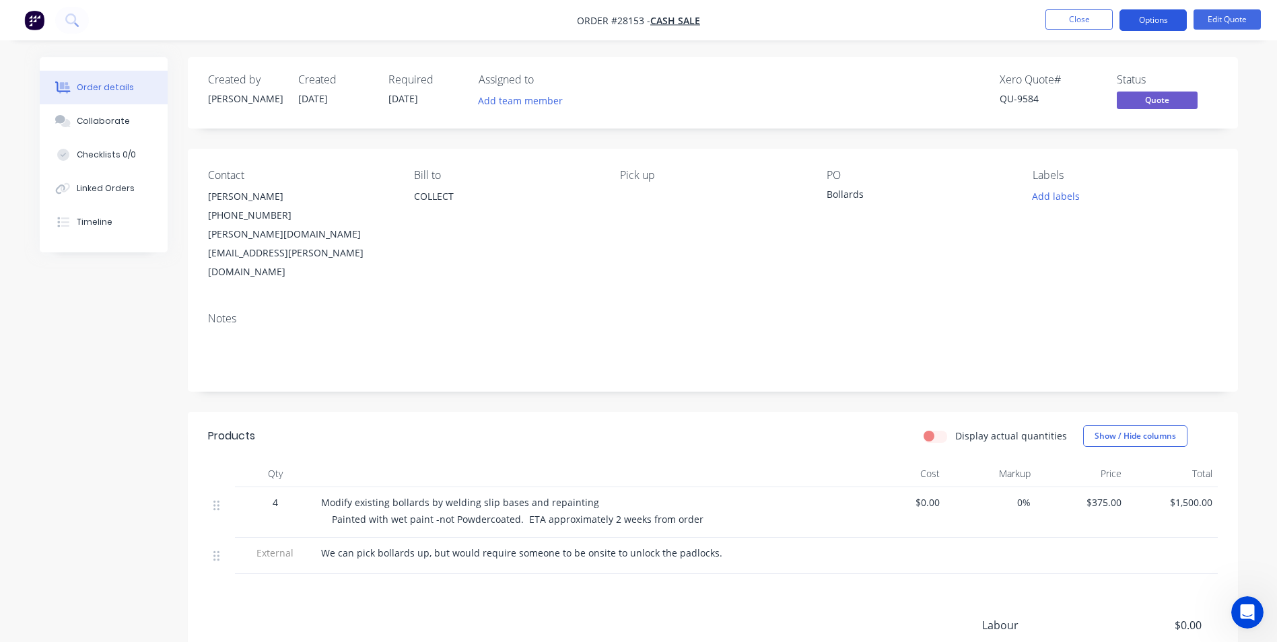
click at [1159, 16] on button "Options" at bounding box center [1153, 20] width 67 height 22
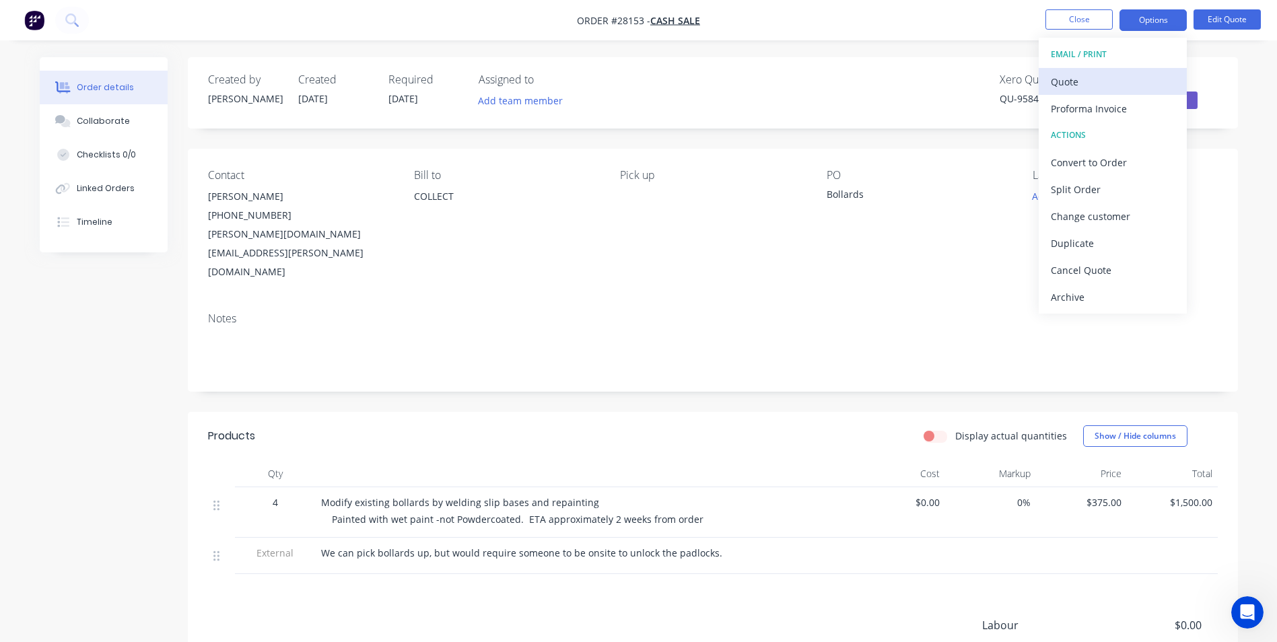
click at [1090, 77] on div "Quote" at bounding box center [1113, 82] width 124 height 20
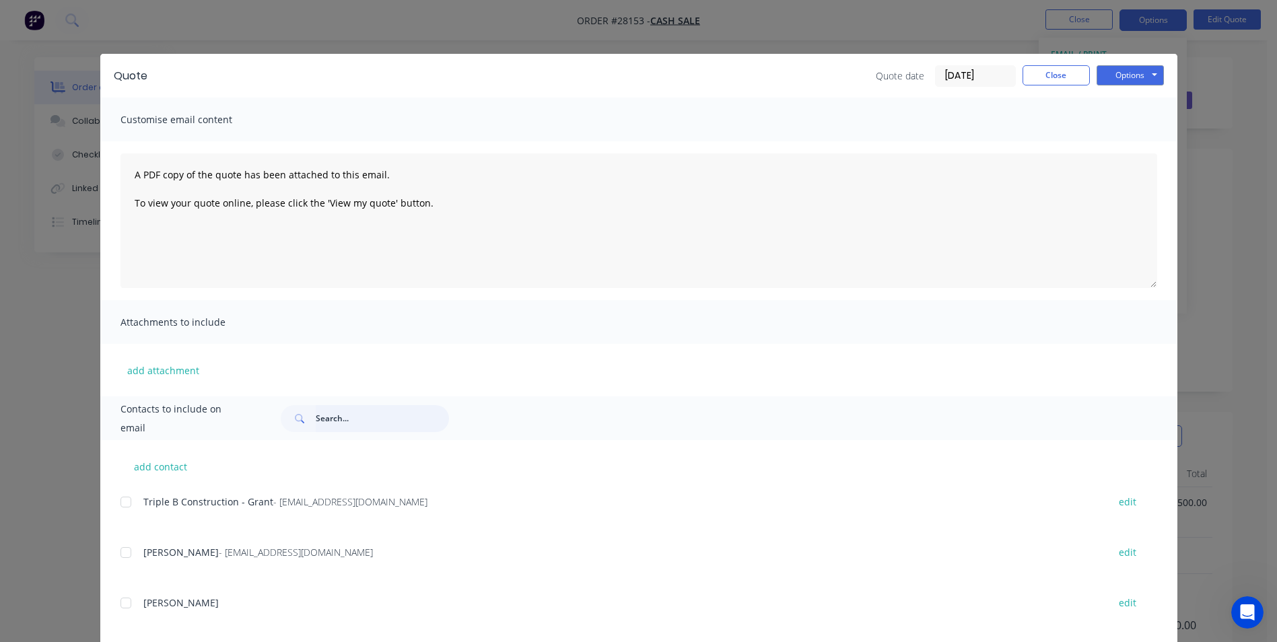
click at [356, 416] on input "text" at bounding box center [382, 418] width 133 height 27
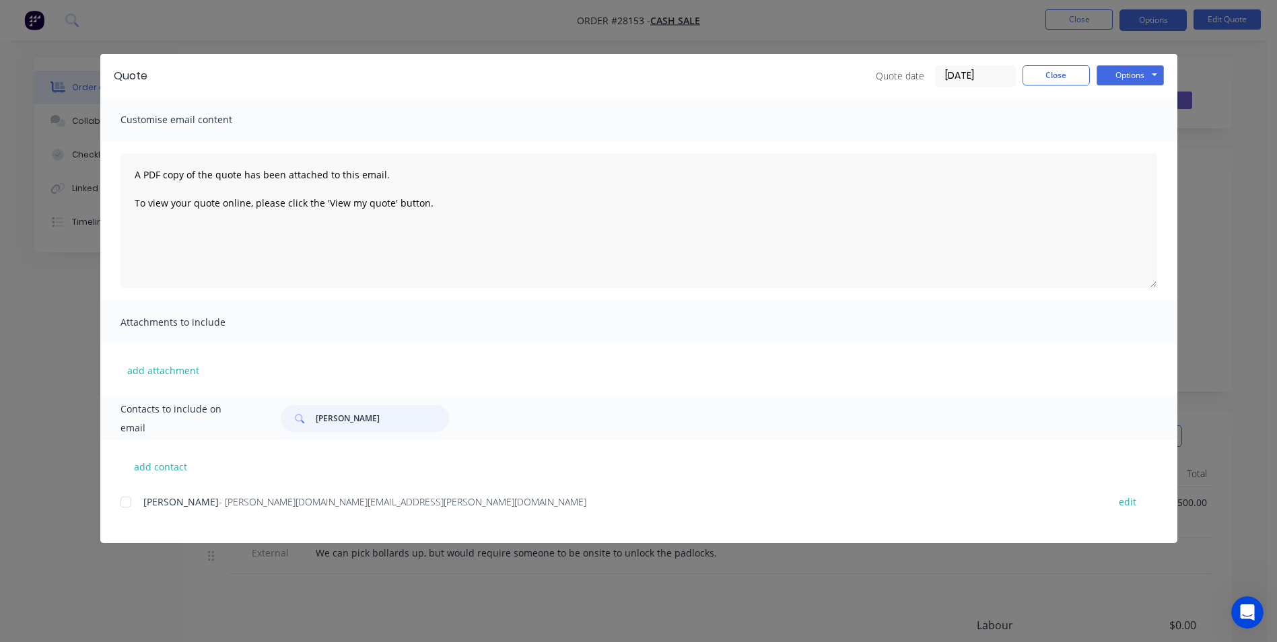
click at [124, 503] on div at bounding box center [125, 502] width 27 height 27
type input "monica"
click at [1132, 77] on button "Options" at bounding box center [1130, 75] width 67 height 20
click at [1136, 144] on button "Email" at bounding box center [1140, 144] width 86 height 22
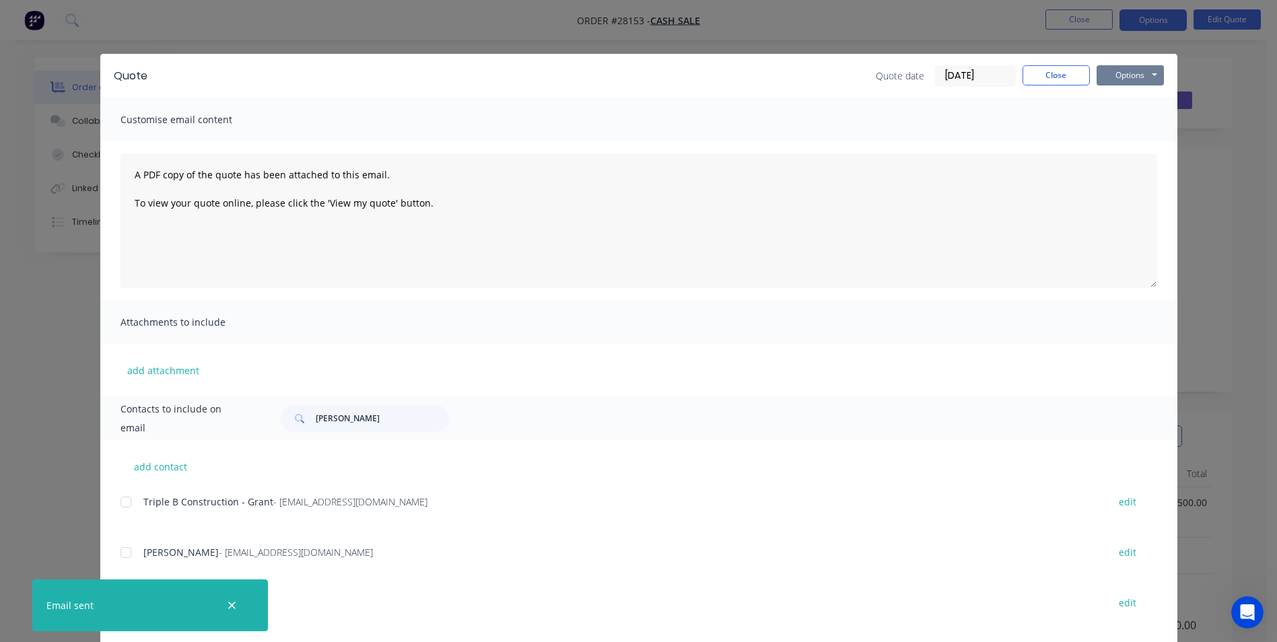
click at [1103, 77] on button "Options" at bounding box center [1130, 75] width 67 height 20
click at [1112, 116] on button "Print" at bounding box center [1140, 121] width 86 height 22
click at [1136, 69] on button "Options" at bounding box center [1130, 75] width 67 height 20
click at [1229, 83] on div "Quote Quote date 27/08/25 Close Options Preview Print Email Customise email con…" at bounding box center [638, 321] width 1277 height 642
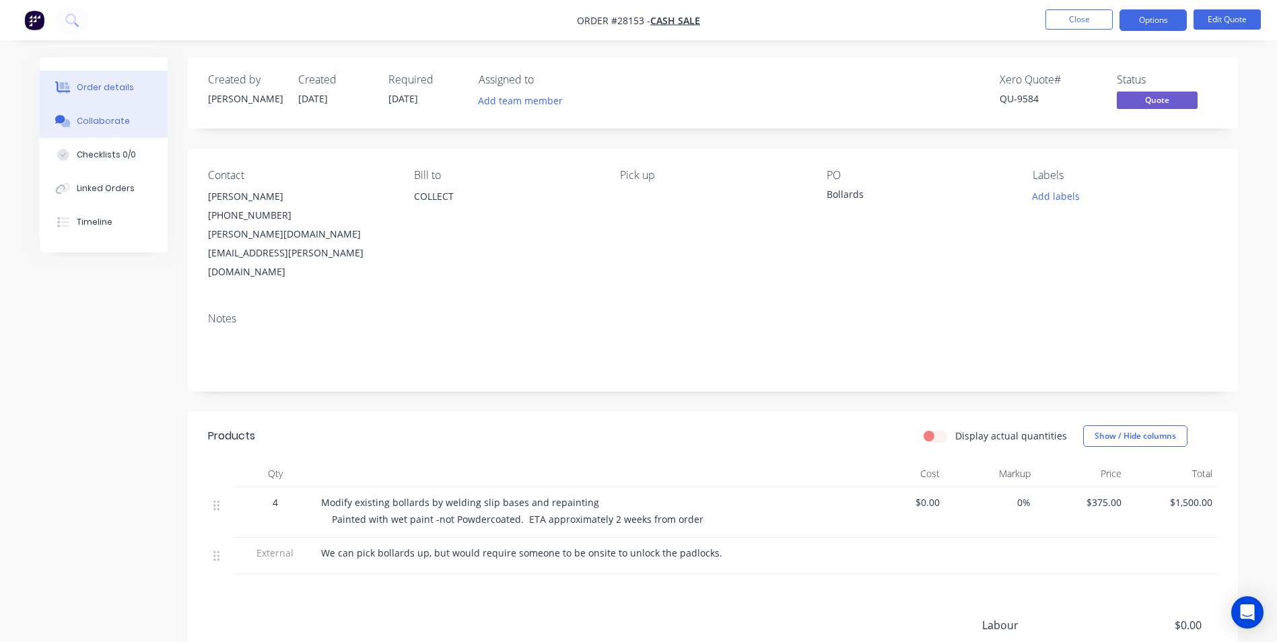
click at [108, 119] on div "Collaborate" at bounding box center [103, 121] width 53 height 12
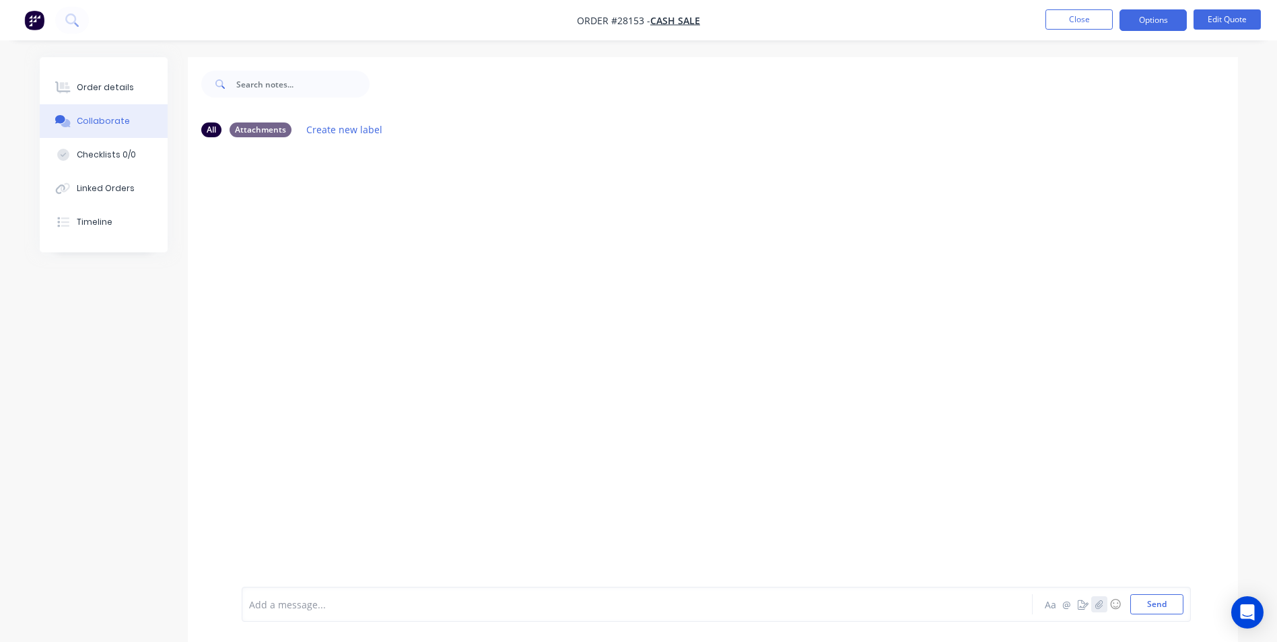
click at [1098, 606] on icon "button" at bounding box center [1099, 604] width 8 height 9
click at [1143, 611] on button "Send" at bounding box center [1156, 604] width 53 height 20
click at [1058, 17] on button "Close" at bounding box center [1078, 19] width 67 height 20
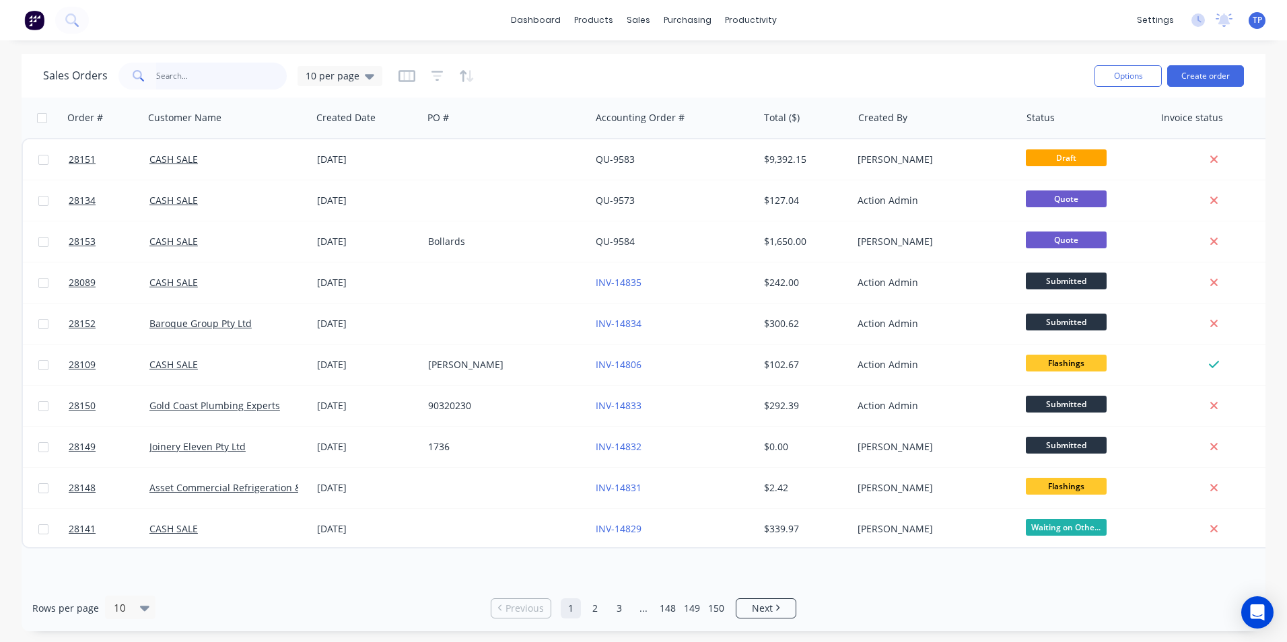
click at [241, 71] on input "text" at bounding box center [221, 76] width 131 height 27
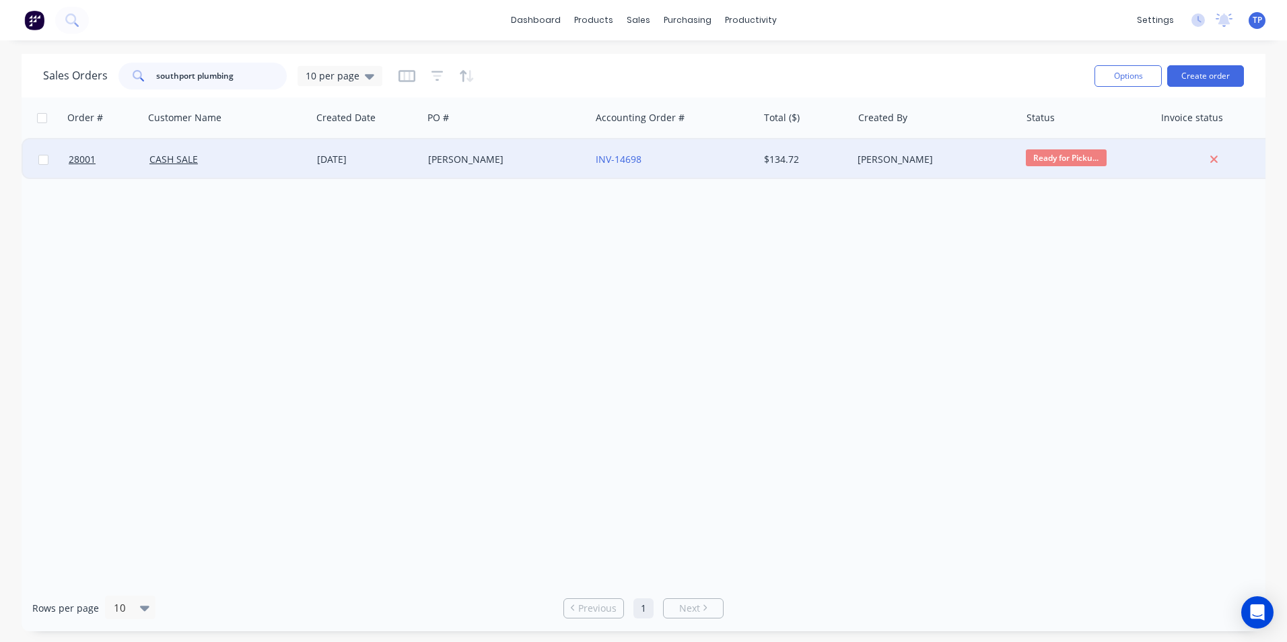
type input "southport plumbing"
click at [282, 151] on div "CASH SALE" at bounding box center [228, 159] width 168 height 40
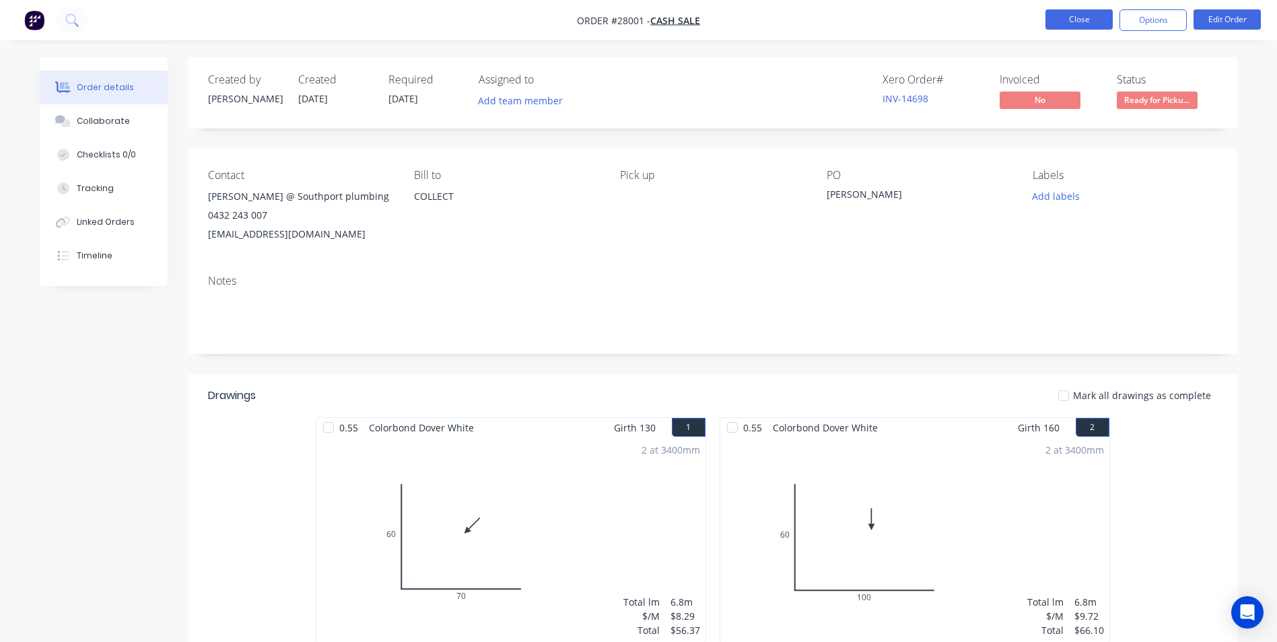
click at [1091, 18] on button "Close" at bounding box center [1078, 19] width 67 height 20
